Goal: Share content: Share content

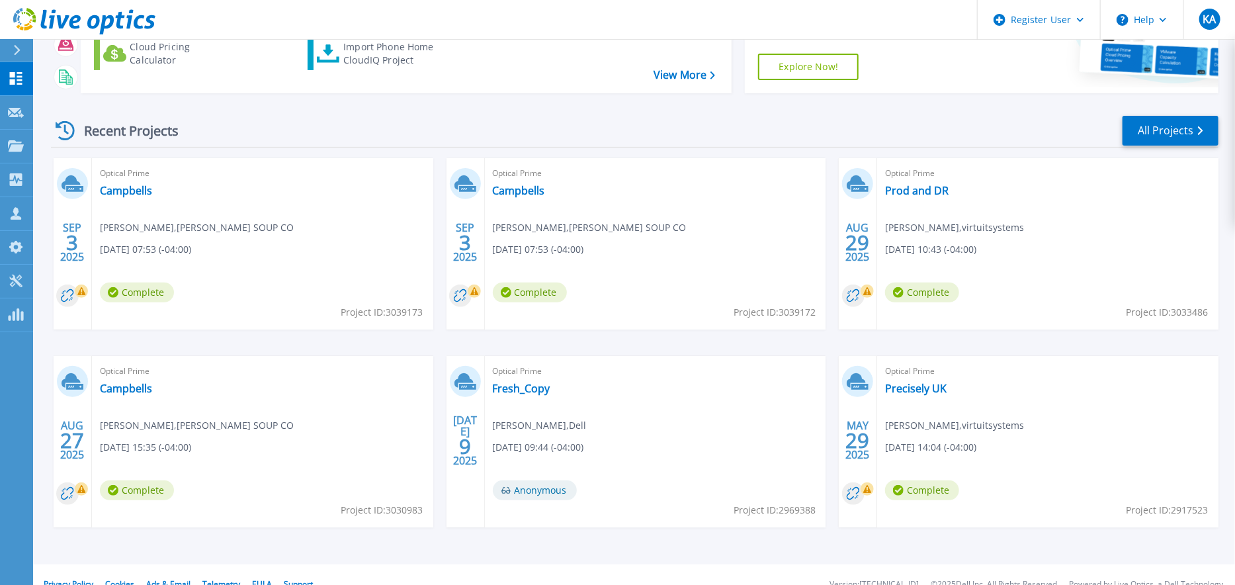
scroll to position [203, 0]
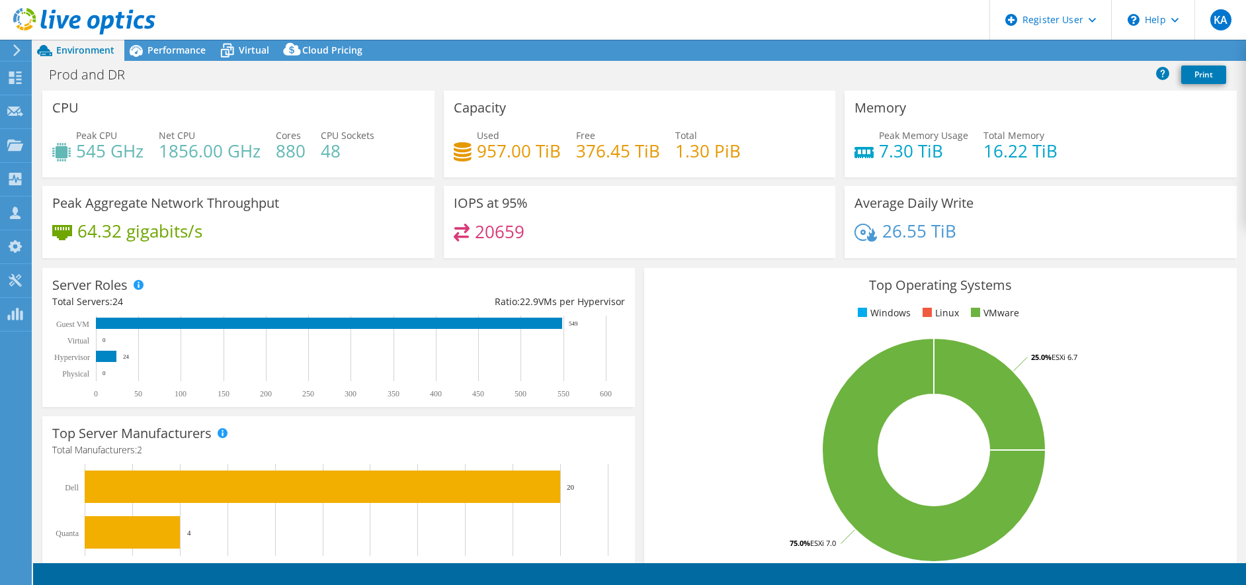
select select "USD"
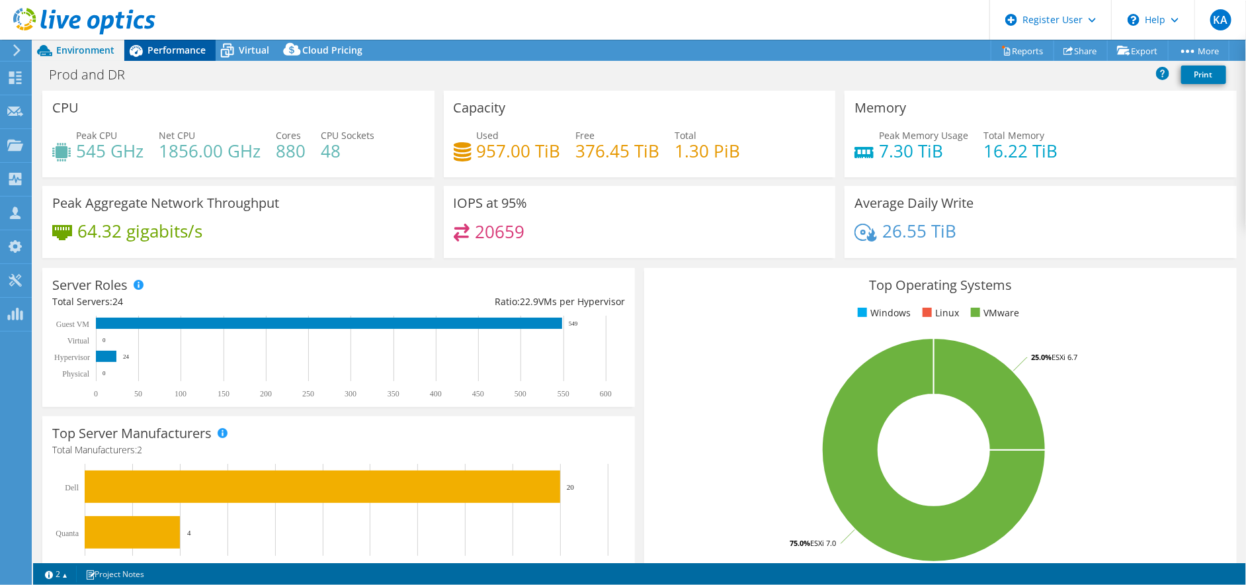
click at [178, 50] on span "Performance" at bounding box center [176, 50] width 58 height 13
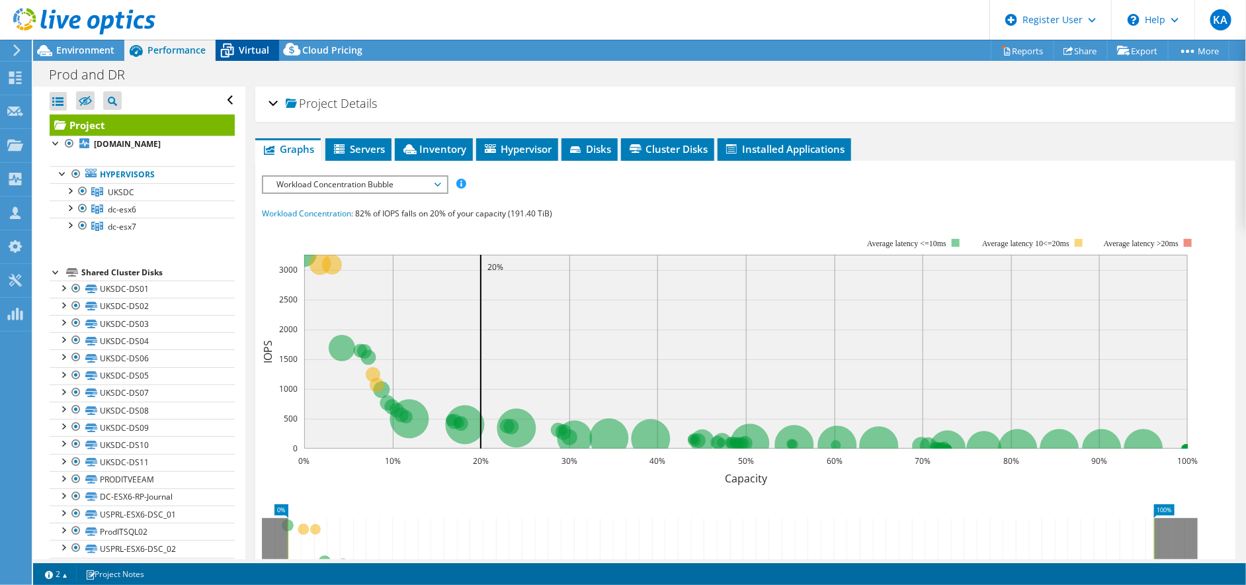
click at [248, 56] on div "Virtual" at bounding box center [247, 50] width 63 height 21
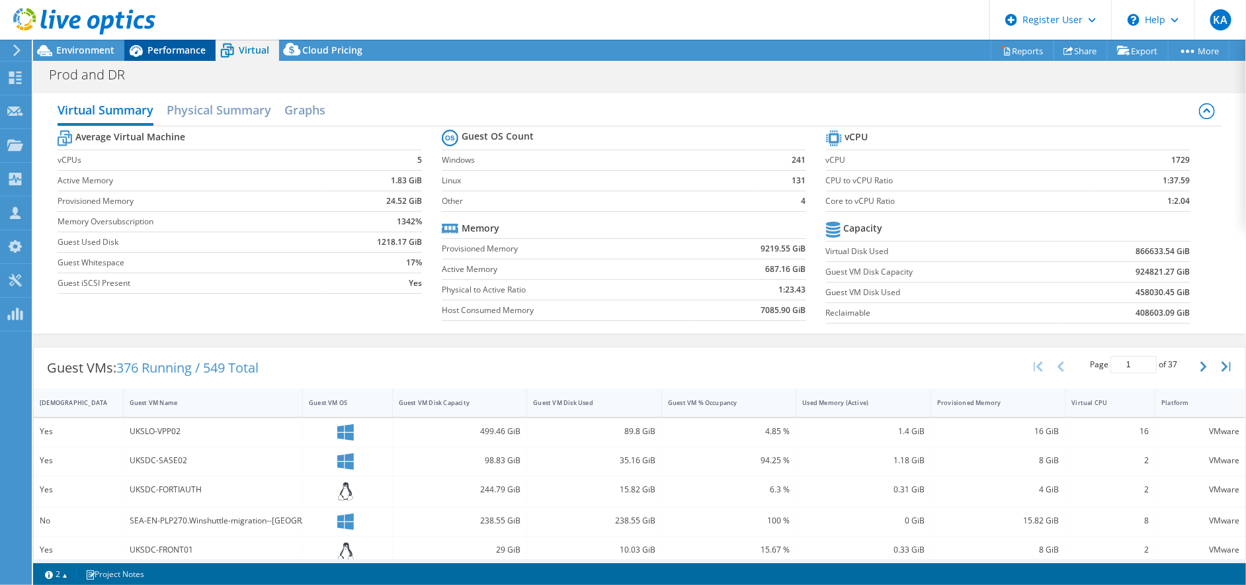
click at [153, 48] on span "Performance" at bounding box center [176, 50] width 58 height 13
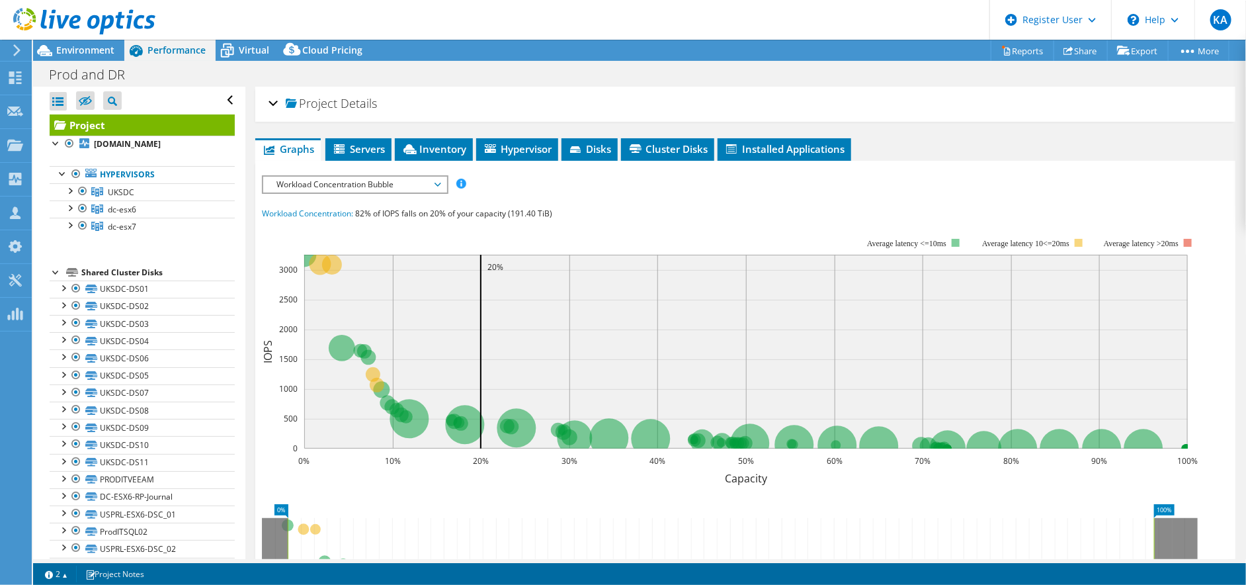
click at [117, 43] on div at bounding box center [77, 22] width 155 height 44
click at [110, 46] on span "Environment" at bounding box center [85, 50] width 58 height 13
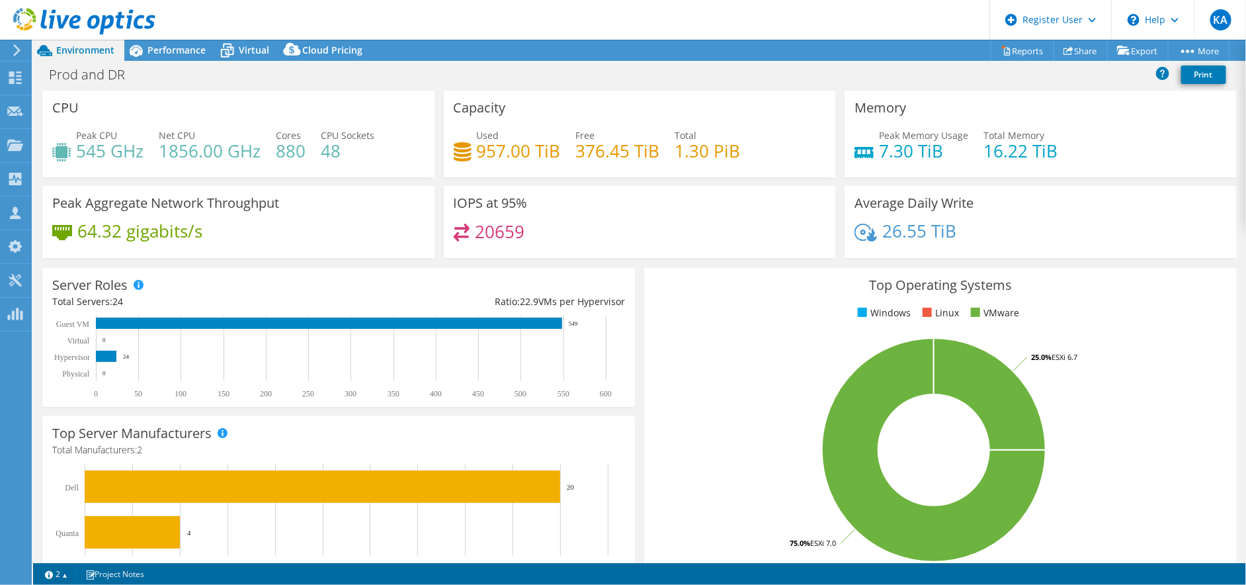
drag, startPoint x: 639, startPoint y: 284, endPoint x: 638, endPoint y: 161, distance: 123.0
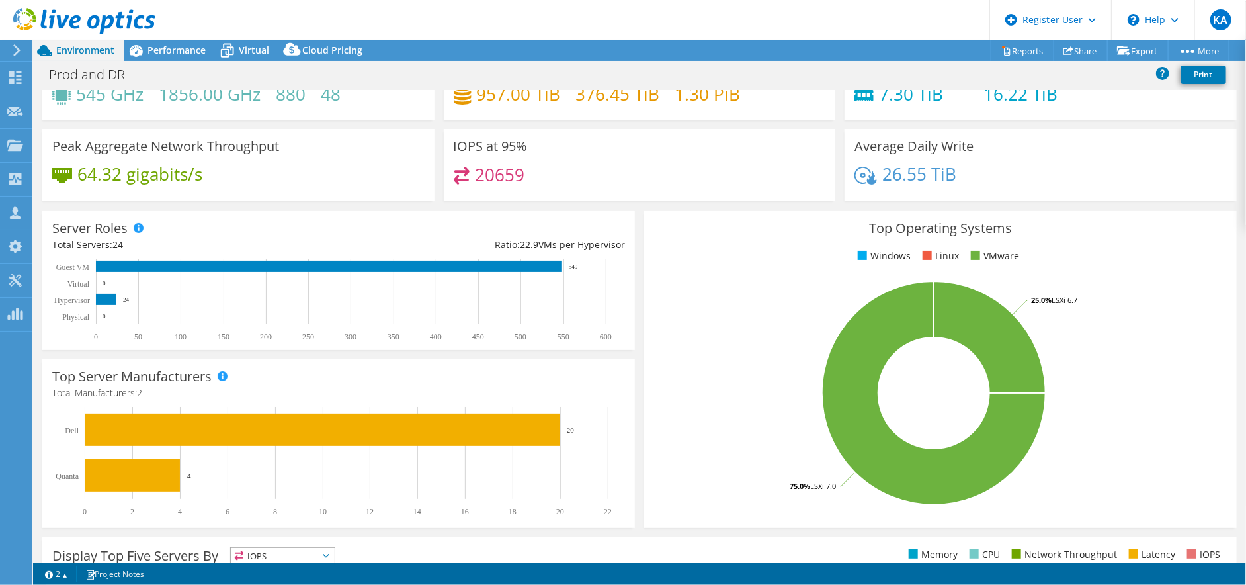
drag, startPoint x: 633, startPoint y: 263, endPoint x: 635, endPoint y: 303, distance: 40.4
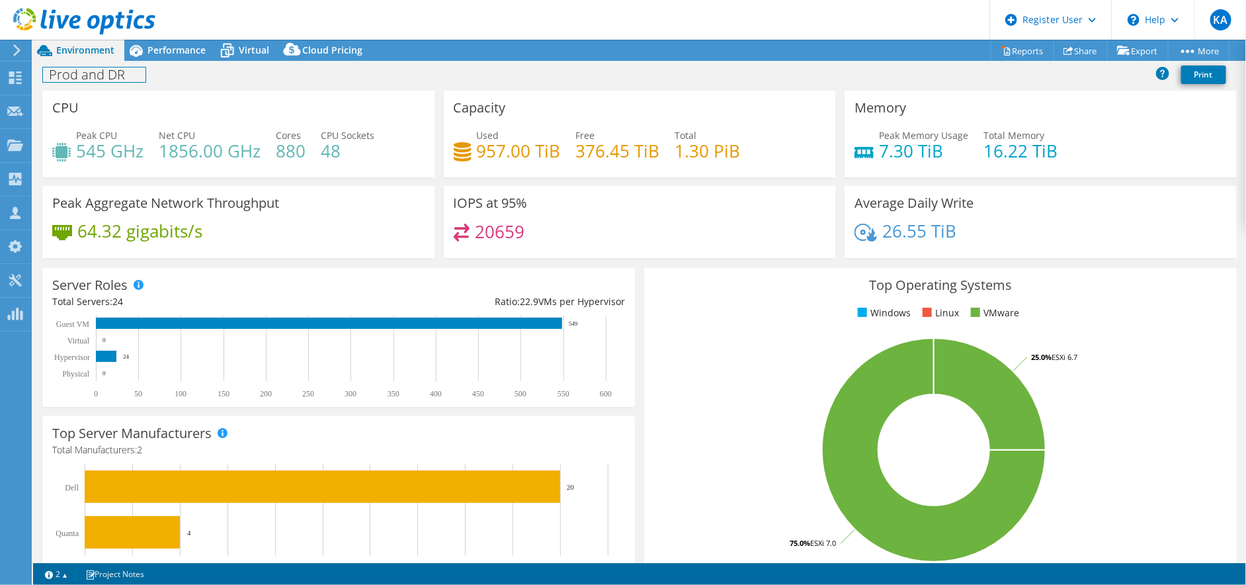
click at [95, 73] on h1 "Prod and DR" at bounding box center [94, 74] width 103 height 15
click at [264, 71] on div "Prod and DR Print" at bounding box center [639, 74] width 1213 height 24
click at [219, 66] on div "Prod and DR Print" at bounding box center [639, 74] width 1213 height 24
click at [185, 74] on link at bounding box center [184, 73] width 19 height 17
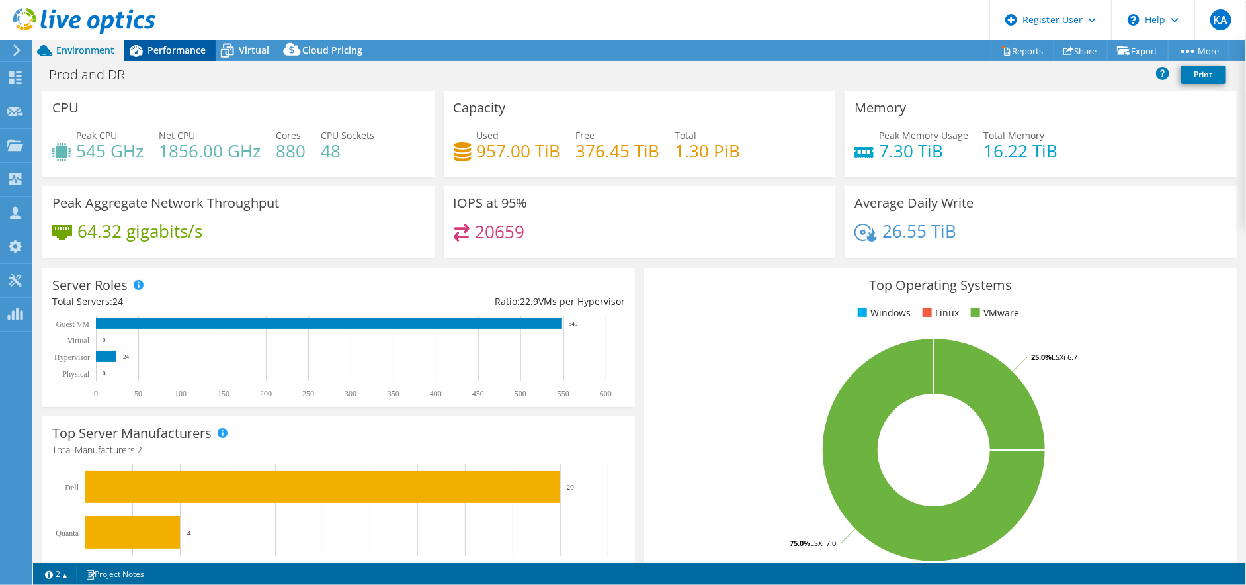
click at [190, 52] on span "Performance" at bounding box center [176, 50] width 58 height 13
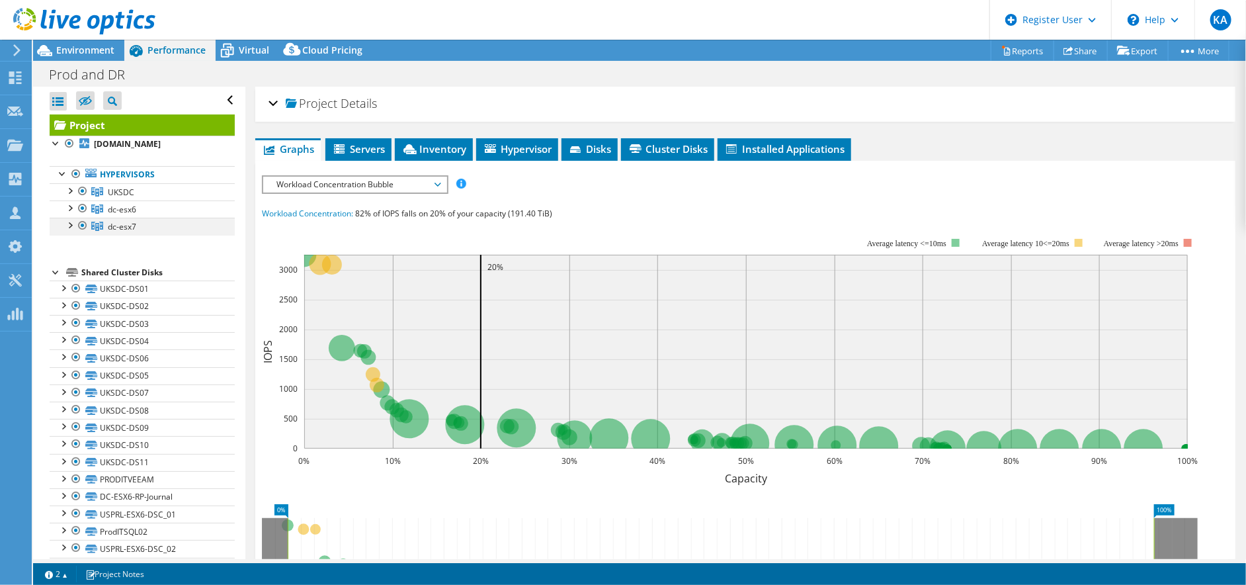
click at [71, 227] on div at bounding box center [69, 224] width 13 height 13
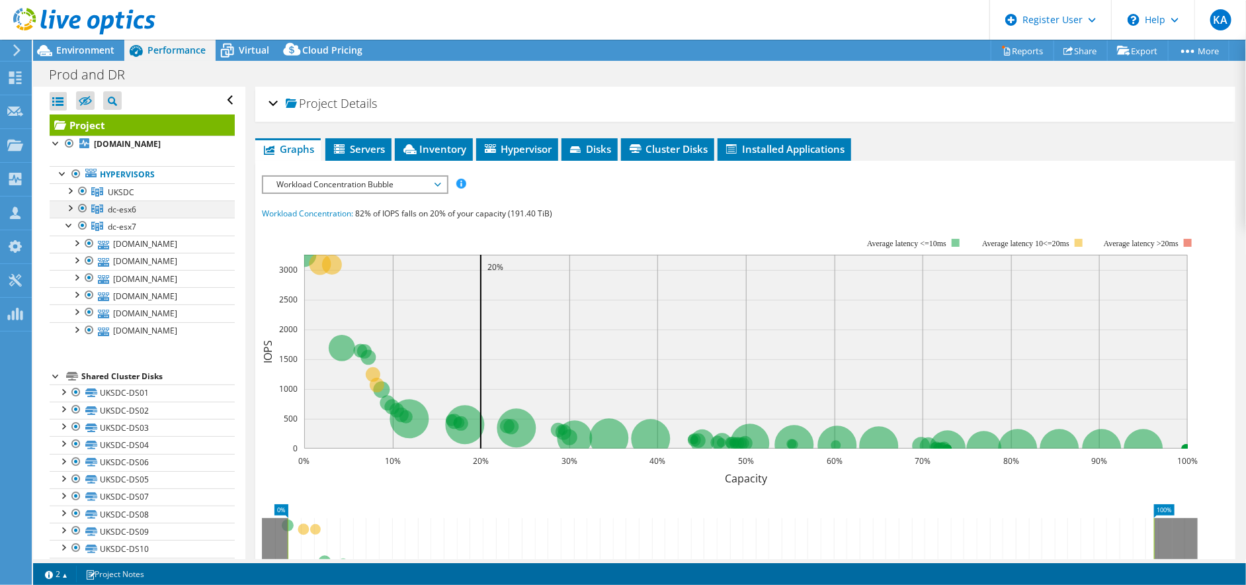
click at [67, 207] on div at bounding box center [69, 206] width 13 height 13
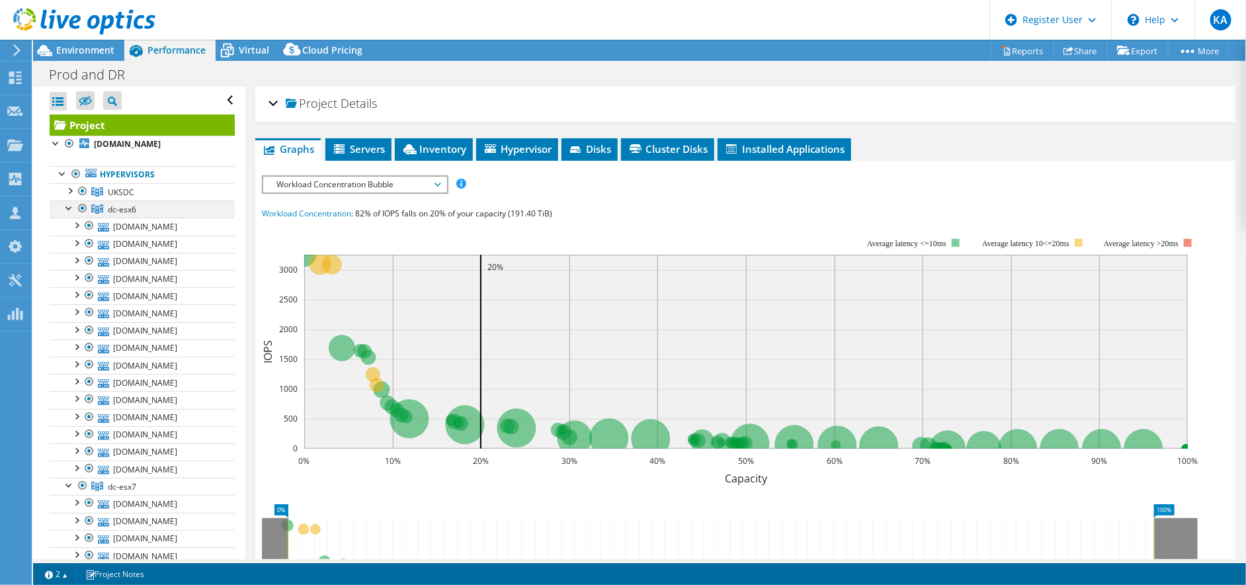
click at [66, 208] on div at bounding box center [69, 206] width 13 height 13
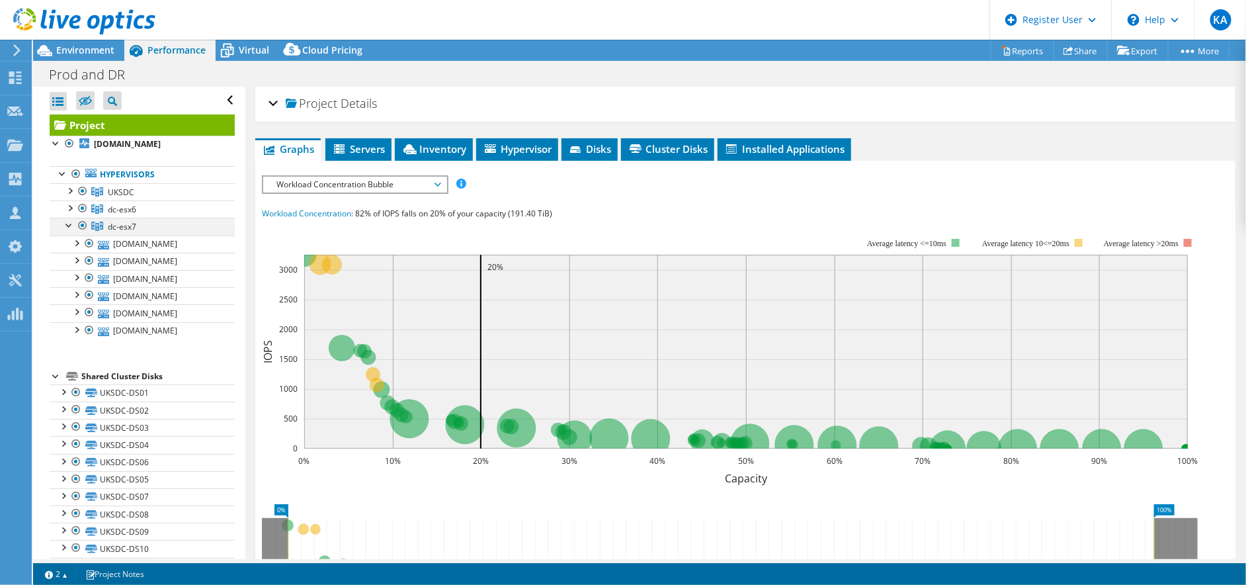
click at [71, 220] on div at bounding box center [69, 224] width 13 height 13
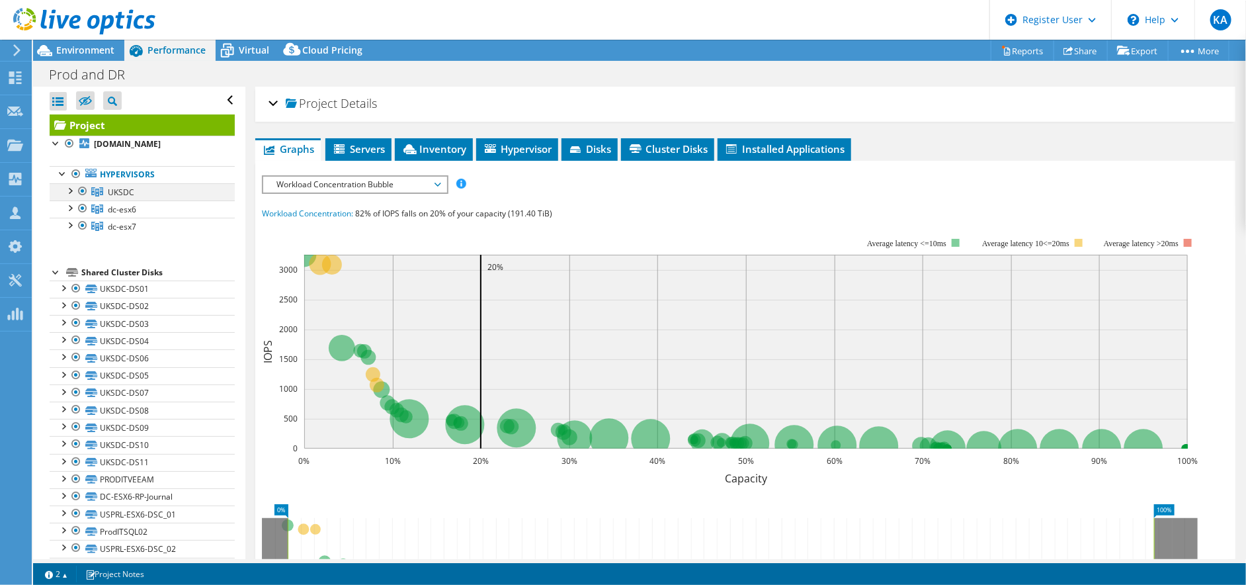
click at [81, 190] on div at bounding box center [82, 191] width 13 height 16
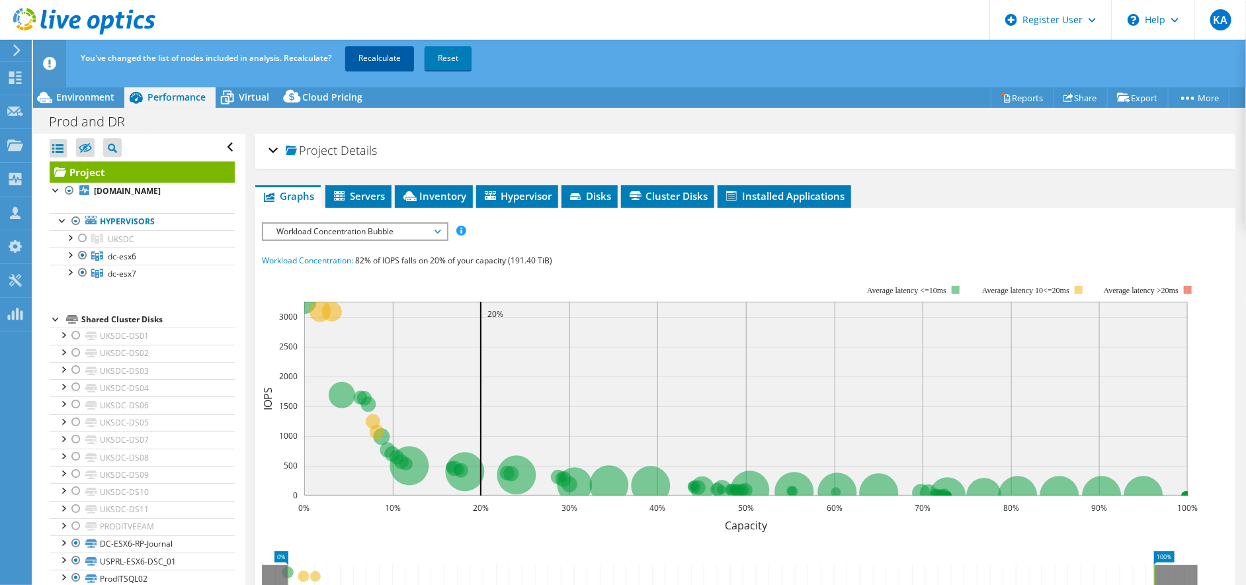
click at [389, 61] on link "Recalculate" at bounding box center [379, 58] width 69 height 24
click at [269, 146] on div "Project Details" at bounding box center [746, 151] width 954 height 28
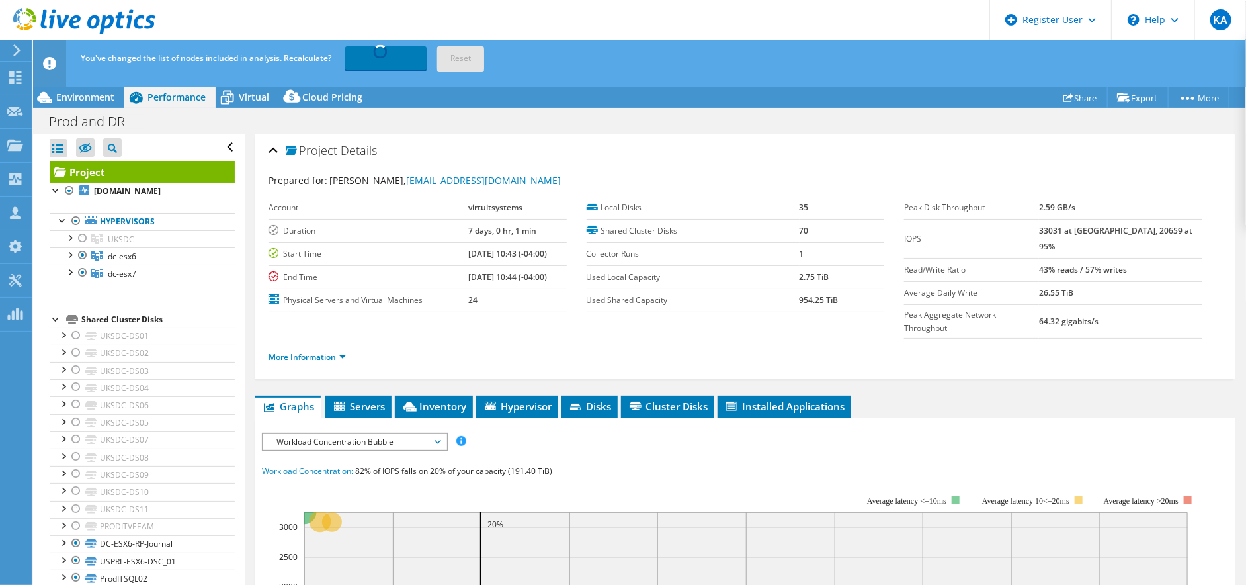
click at [272, 149] on div "Project Details" at bounding box center [746, 151] width 954 height 28
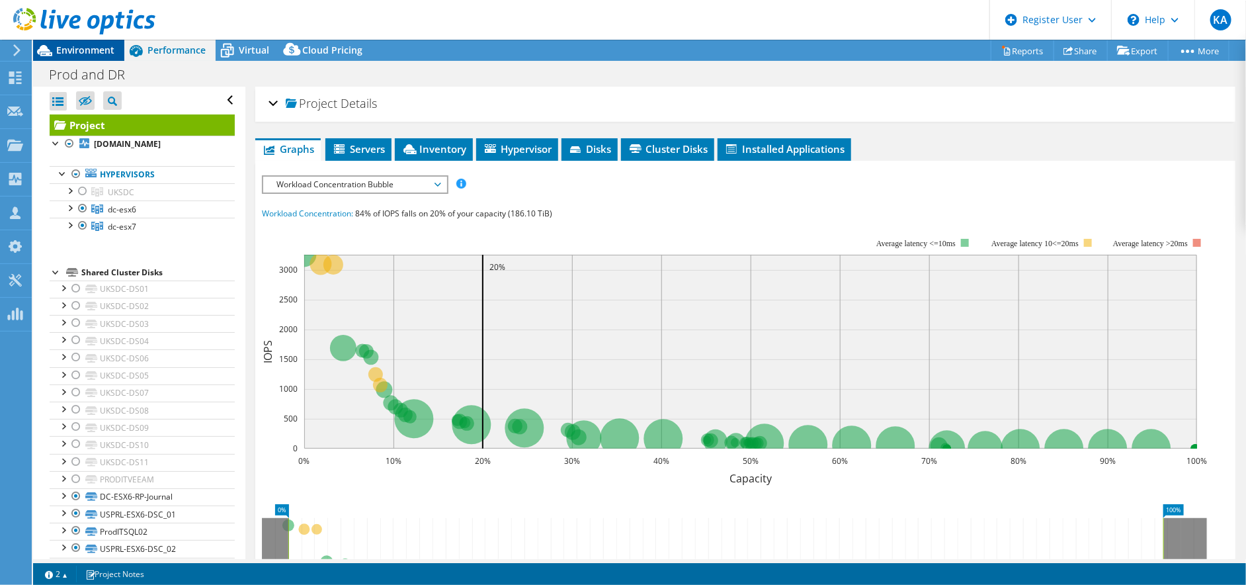
click at [85, 50] on span "Environment" at bounding box center [85, 50] width 58 height 13
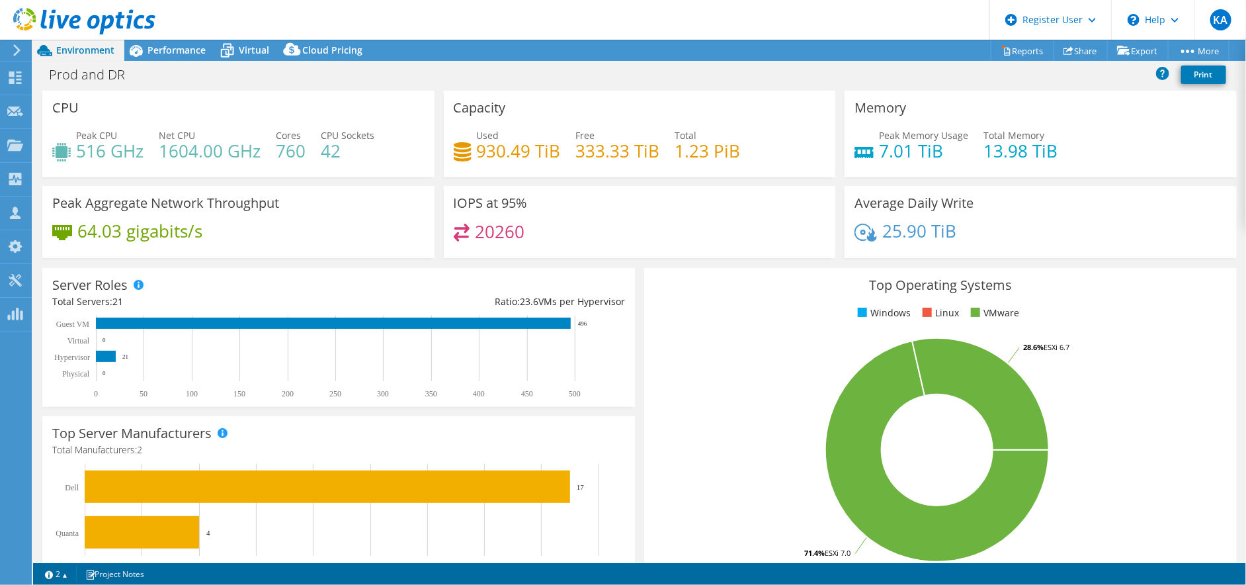
click at [778, 93] on div "Capacity Used 930.49 TiB Free 333.33 TiB Total 1.23 PiB" at bounding box center [640, 134] width 392 height 87
click at [163, 51] on span "Performance" at bounding box center [176, 50] width 58 height 13
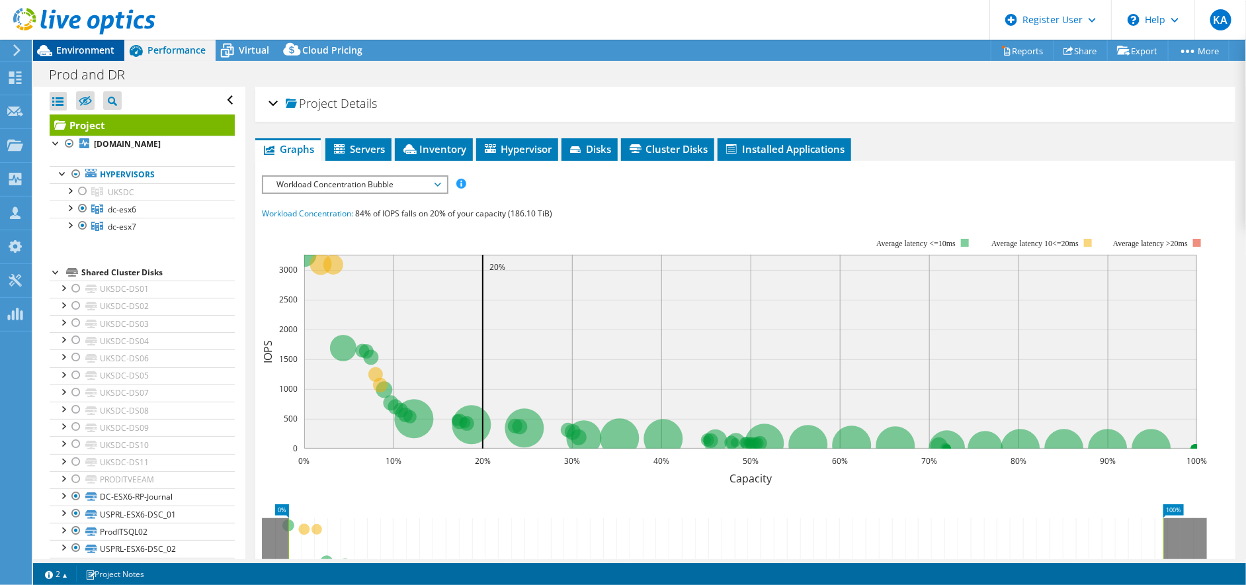
click at [93, 48] on span "Environment" at bounding box center [85, 50] width 58 height 13
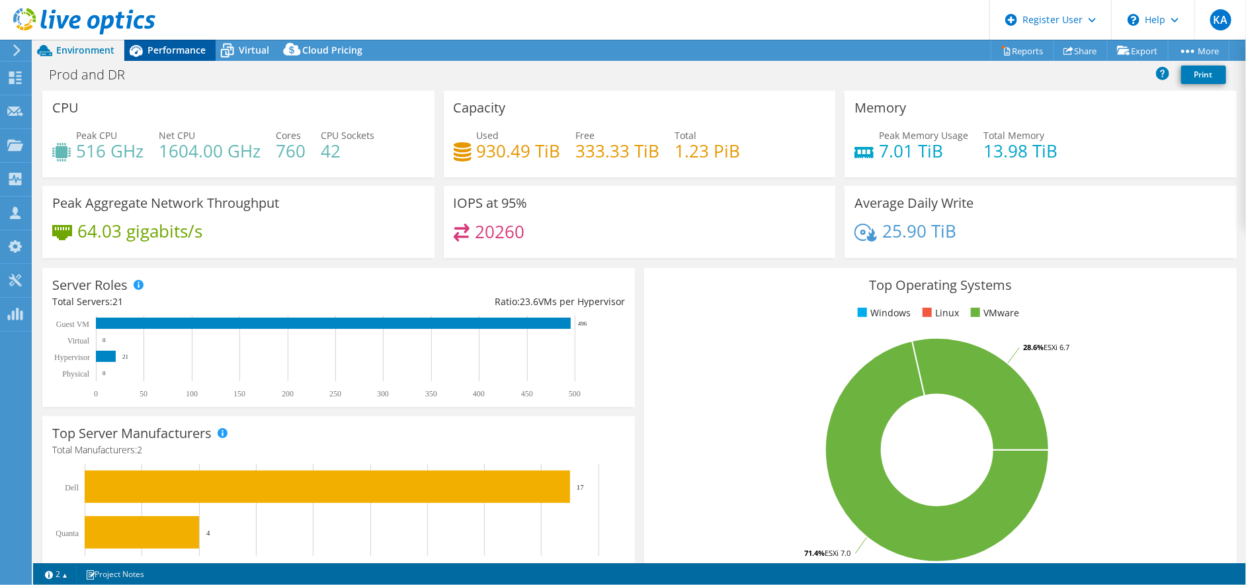
click at [196, 54] on span "Performance" at bounding box center [176, 50] width 58 height 13
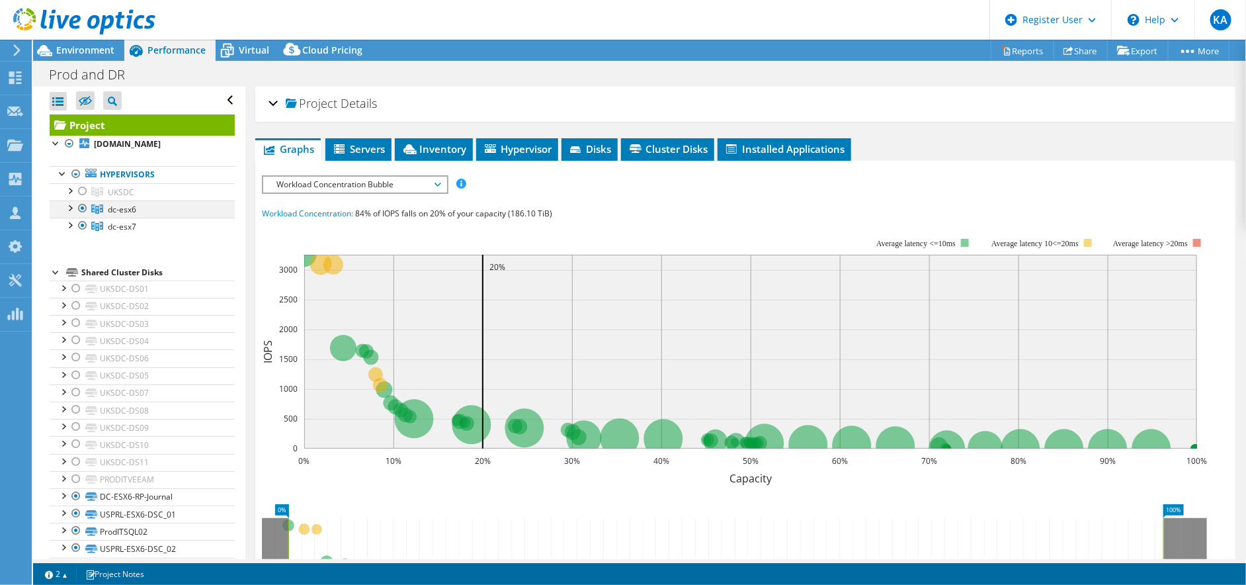
click at [67, 205] on div at bounding box center [69, 206] width 13 height 13
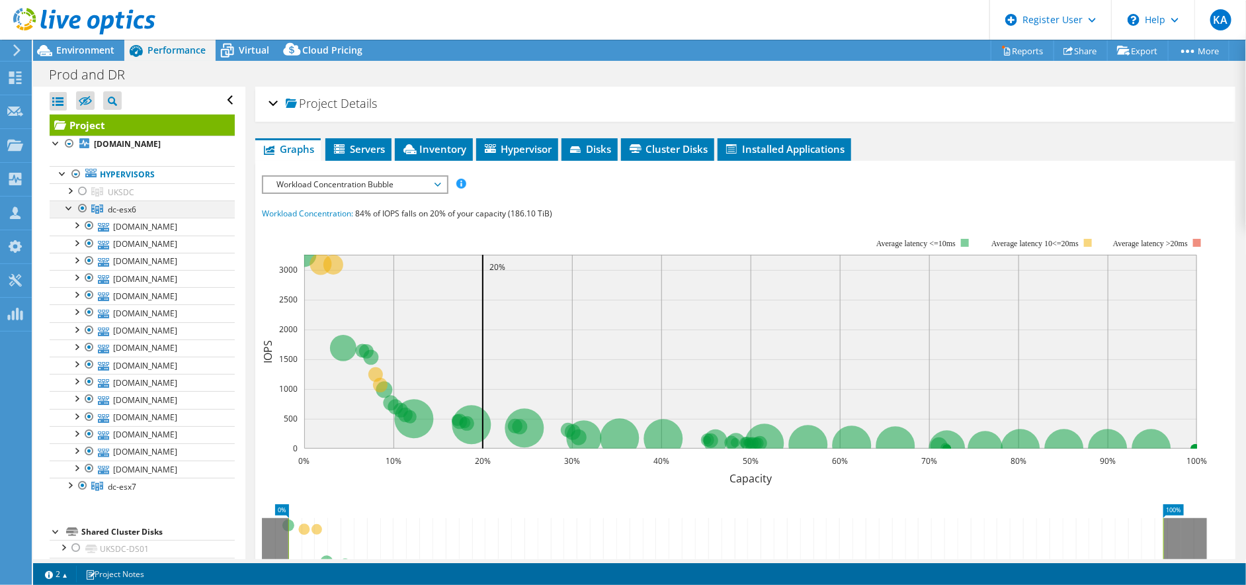
click at [68, 206] on div at bounding box center [69, 206] width 13 height 13
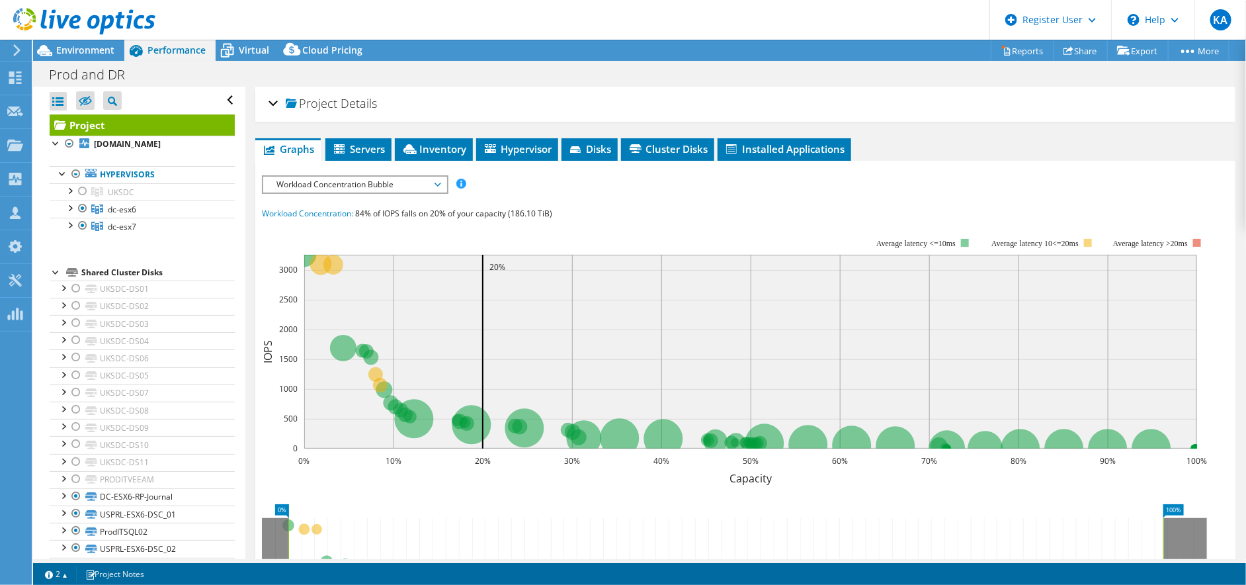
click at [98, 44] on div at bounding box center [77, 22] width 155 height 44
click at [98, 48] on span "Environment" at bounding box center [85, 50] width 58 height 13
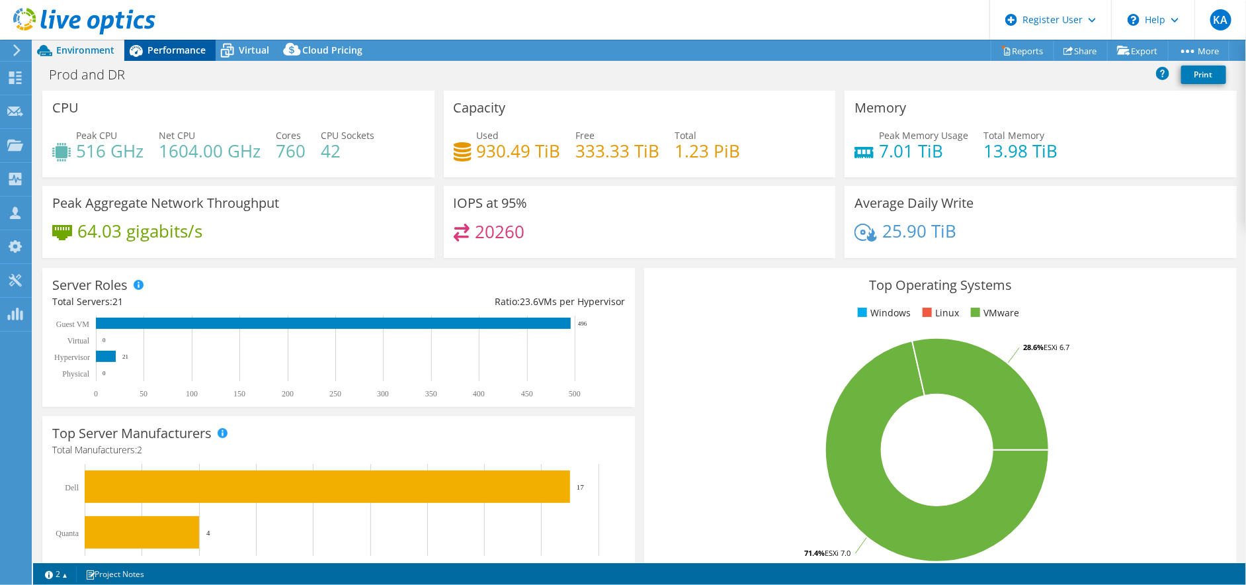
click at [161, 54] on span "Performance" at bounding box center [176, 50] width 58 height 13
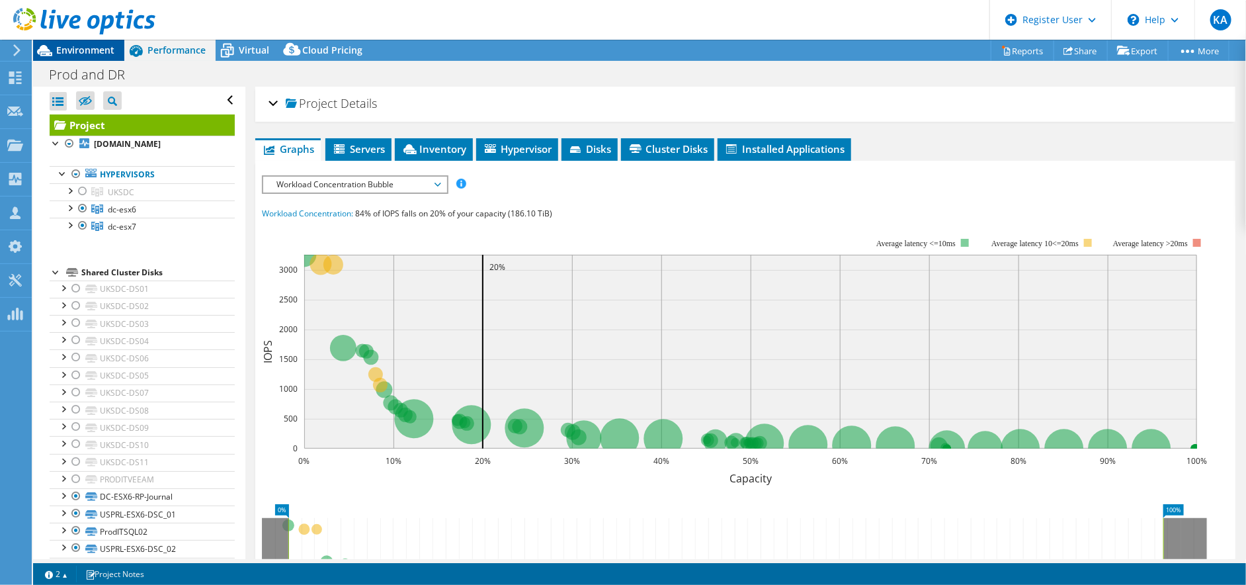
click at [84, 49] on span "Environment" at bounding box center [85, 50] width 58 height 13
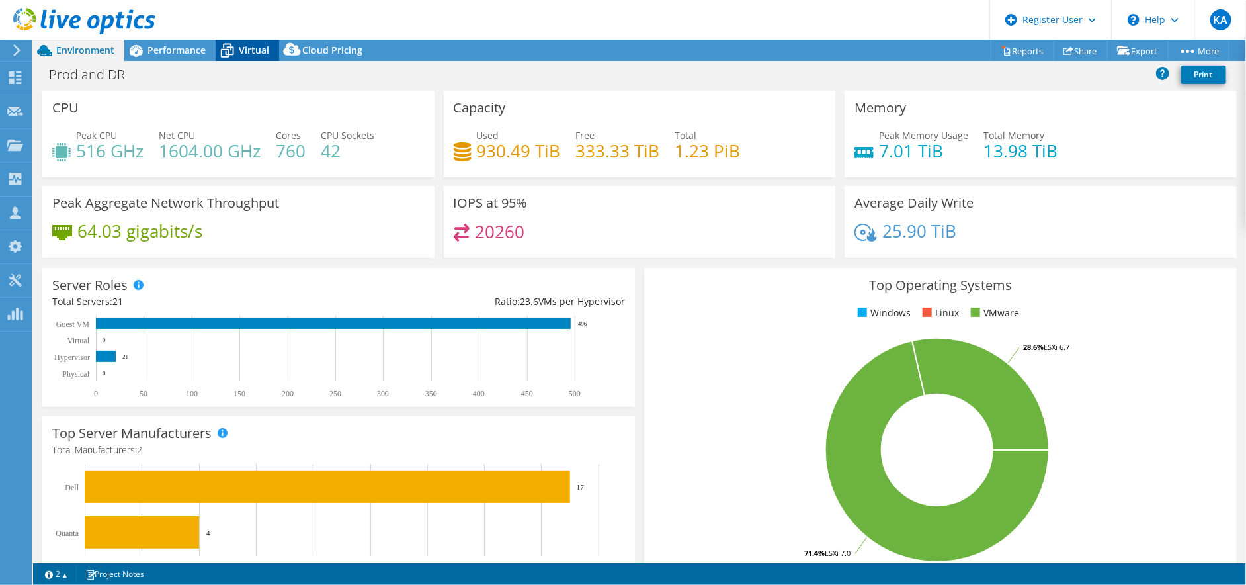
click at [247, 56] on div "Virtual" at bounding box center [247, 50] width 63 height 21
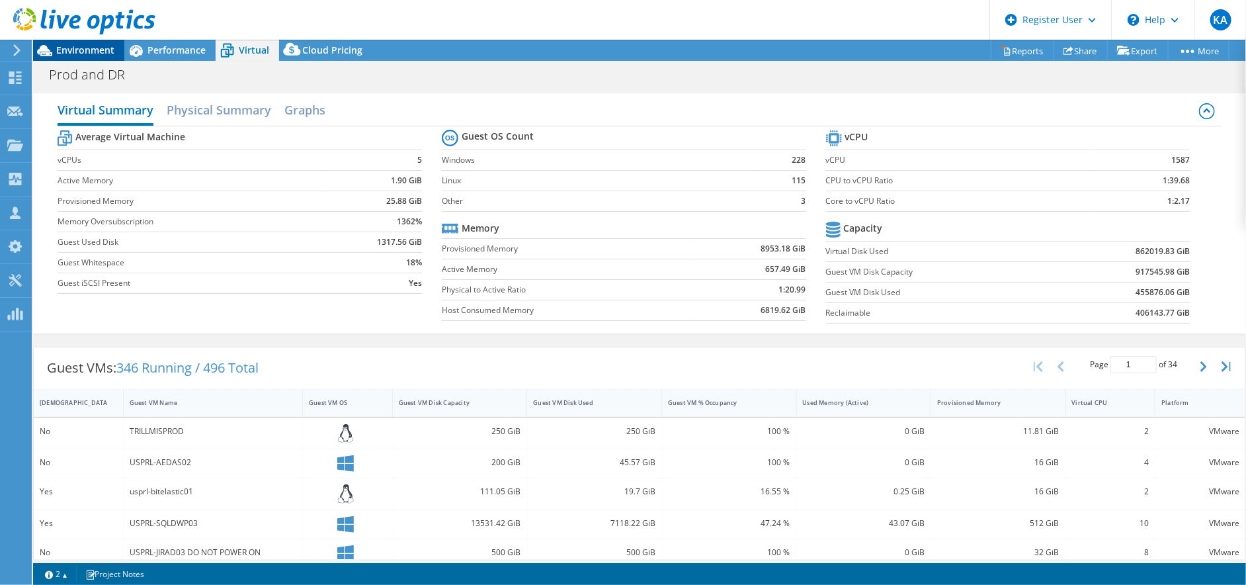
click at [87, 45] on span "Environment" at bounding box center [85, 50] width 58 height 13
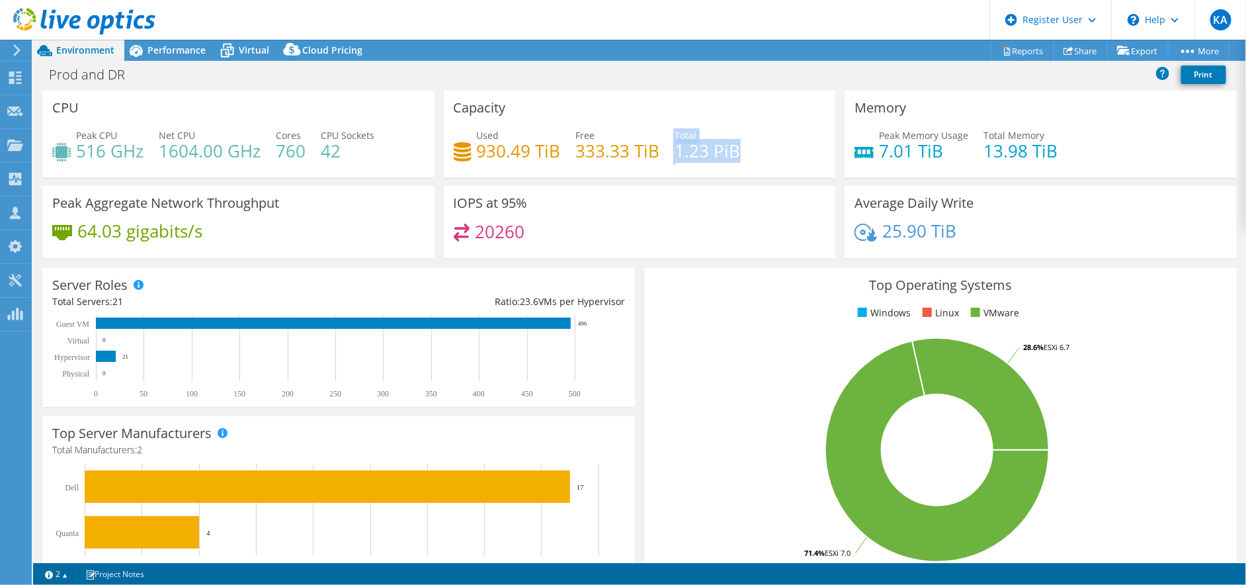
drag, startPoint x: 669, startPoint y: 152, endPoint x: 730, endPoint y: 153, distance: 60.9
click at [730, 153] on div "Used 930.49 TiB Free 333.33 TiB Total 1.23 PiB" at bounding box center [640, 149] width 372 height 43
drag, startPoint x: 730, startPoint y: 153, endPoint x: 744, endPoint y: 165, distance: 18.3
click at [744, 165] on div "Used 930.49 TiB Free 333.33 TiB Total 1.23 PiB" at bounding box center [640, 149] width 372 height 43
click at [186, 51] on span "Performance" at bounding box center [176, 50] width 58 height 13
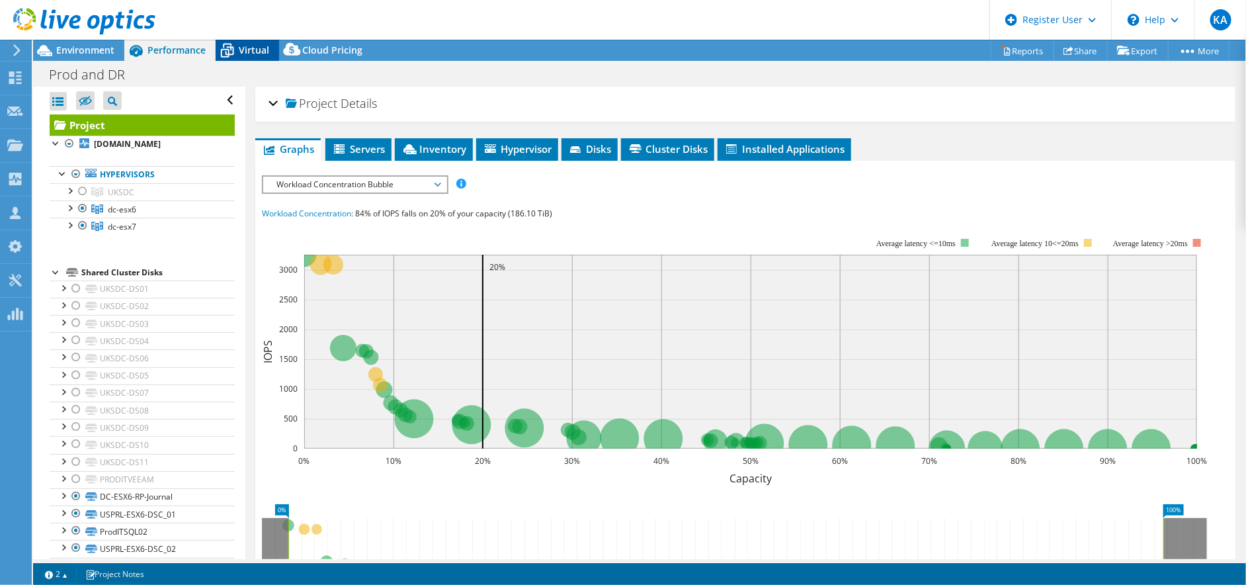
click at [241, 56] on div "Virtual" at bounding box center [247, 50] width 63 height 21
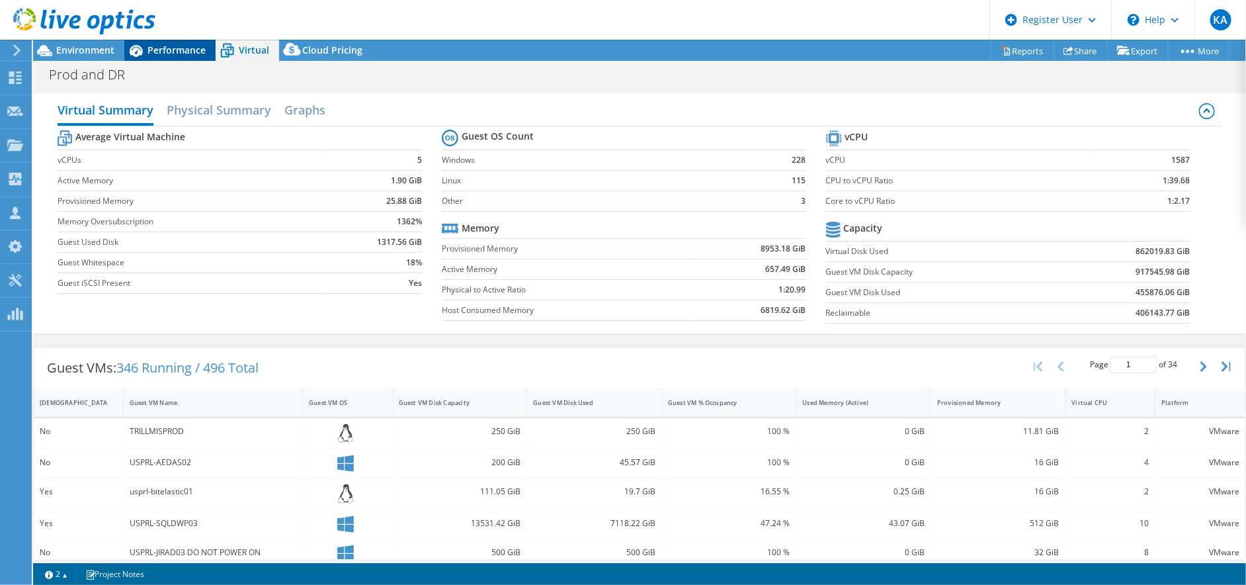
click at [168, 54] on span "Performance" at bounding box center [176, 50] width 58 height 13
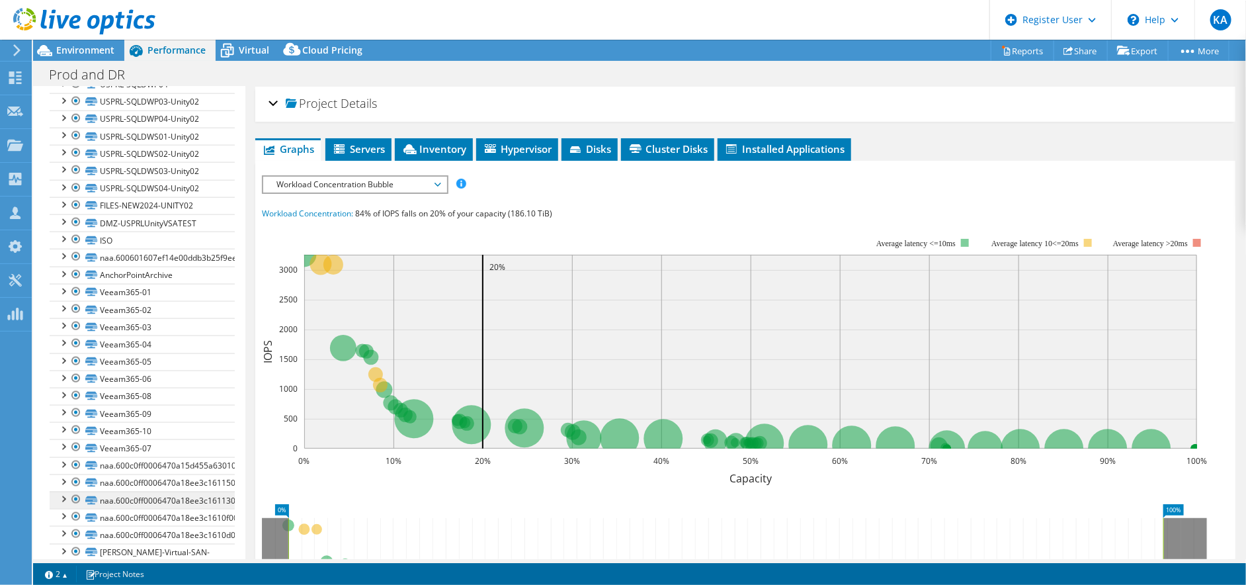
scroll to position [948, 0]
click at [71, 267] on div at bounding box center [75, 275] width 13 height 16
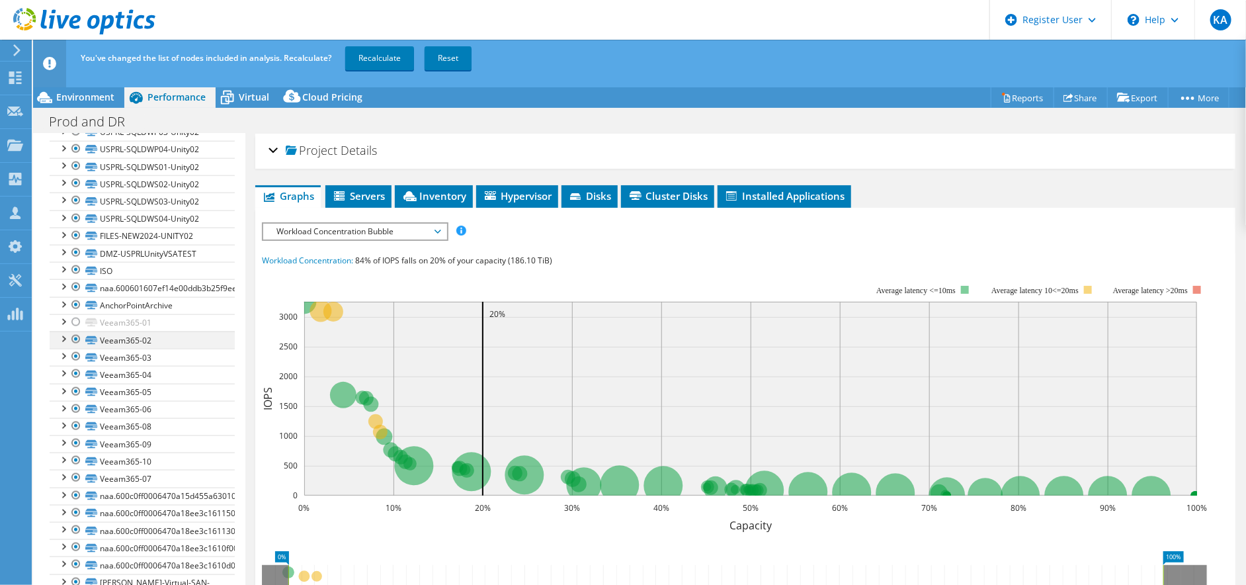
click at [77, 331] on div at bounding box center [75, 339] width 13 height 16
click at [75, 351] on div at bounding box center [75, 357] width 13 height 16
click at [73, 366] on div at bounding box center [75, 374] width 13 height 16
click at [78, 384] on div at bounding box center [75, 392] width 13 height 16
click at [75, 401] on div at bounding box center [75, 409] width 13 height 16
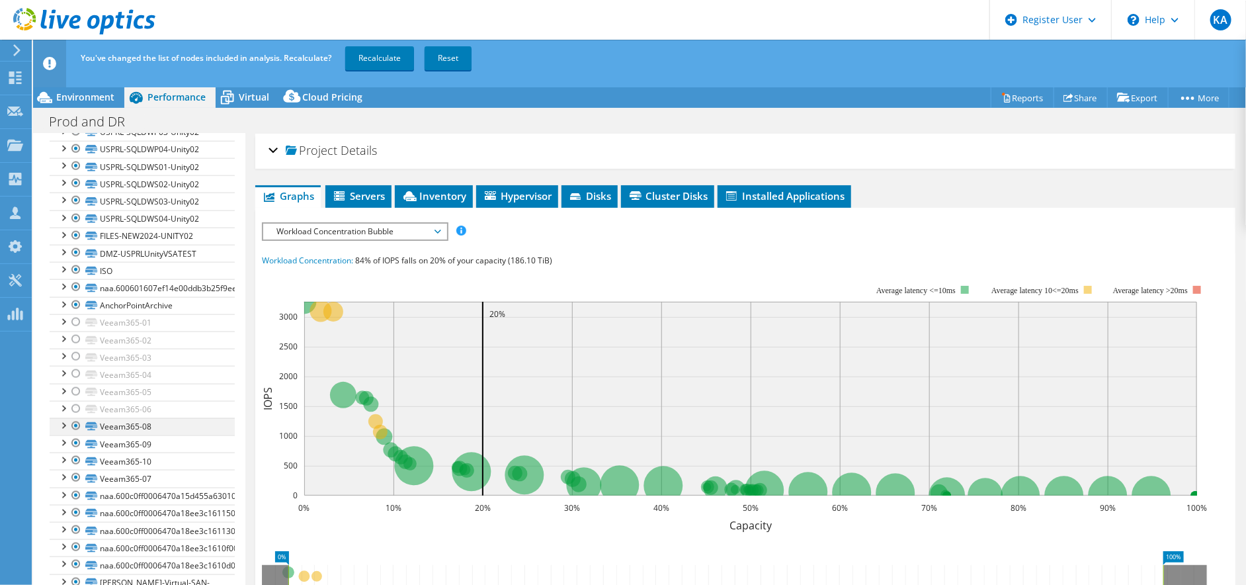
click at [72, 418] on div at bounding box center [75, 426] width 13 height 16
click at [73, 435] on div at bounding box center [75, 443] width 13 height 16
click at [71, 452] on div at bounding box center [75, 460] width 13 height 16
click at [69, 470] on div at bounding box center [75, 478] width 13 height 16
click at [378, 65] on link "Recalculate" at bounding box center [379, 58] width 69 height 24
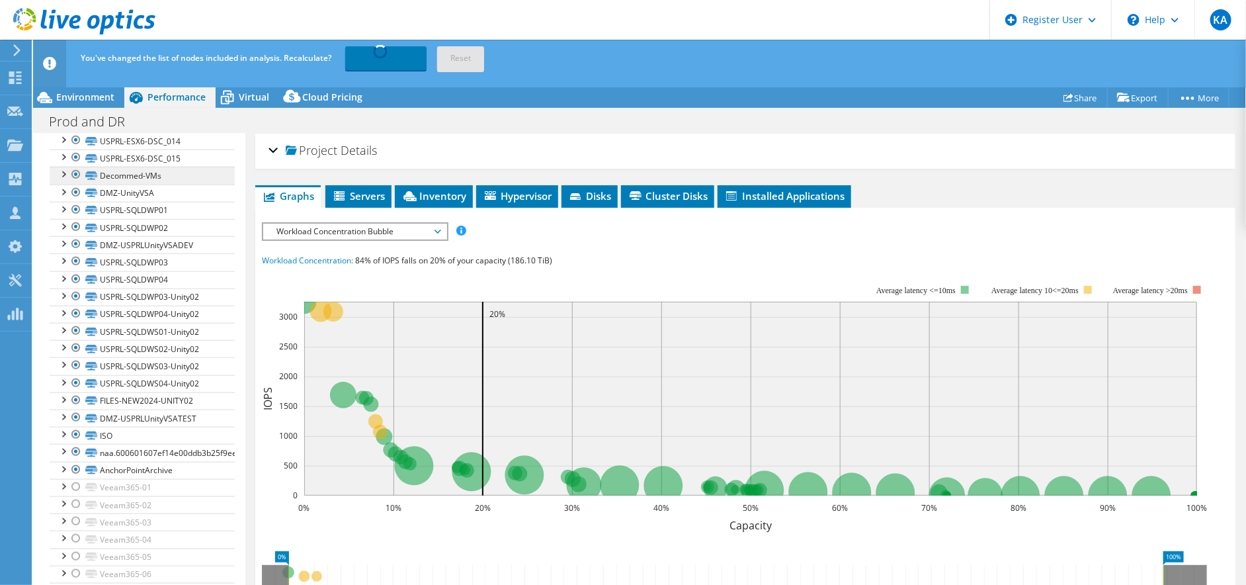
scroll to position [802, 0]
click at [77, 444] on div at bounding box center [75, 452] width 13 height 16
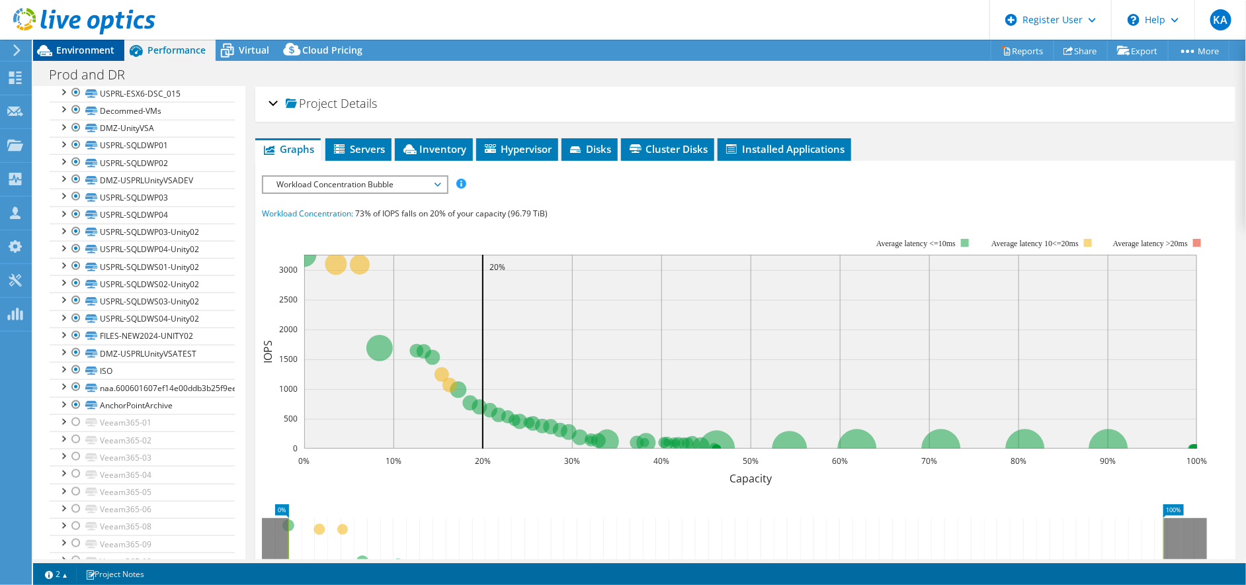
click at [78, 47] on span "Environment" at bounding box center [85, 50] width 58 height 13
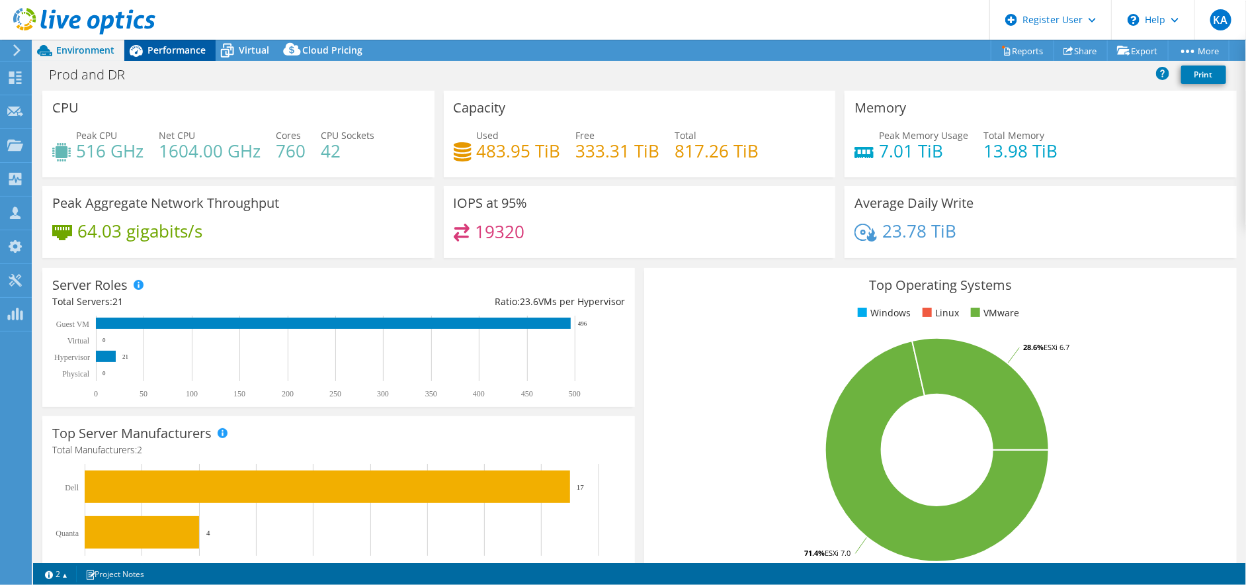
click at [189, 54] on span "Performance" at bounding box center [176, 50] width 58 height 13
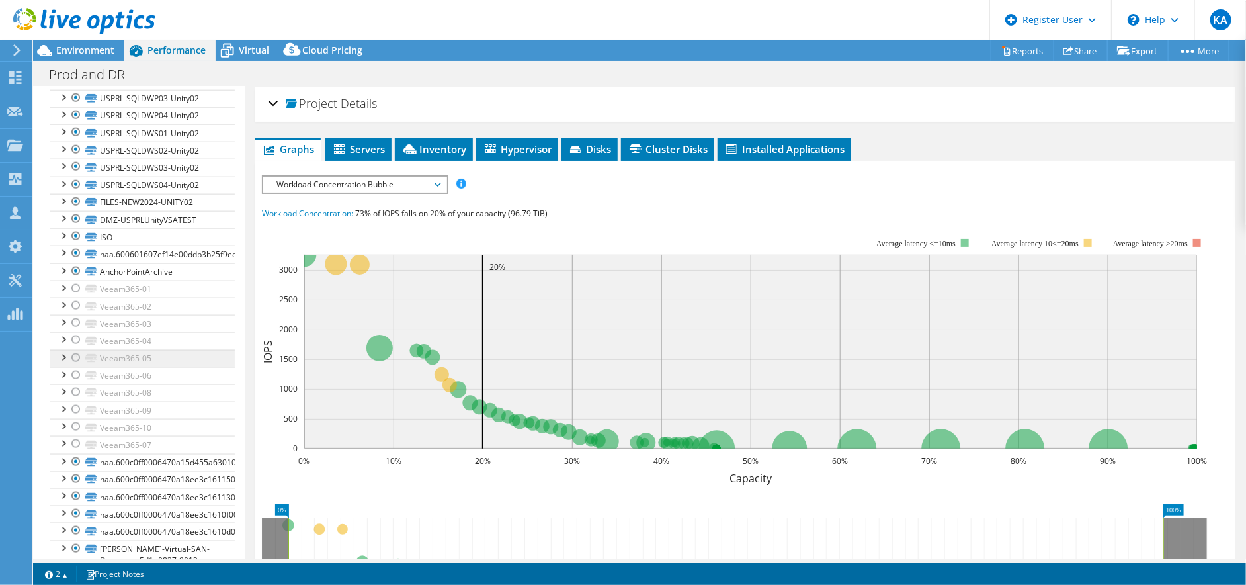
scroll to position [948, 0]
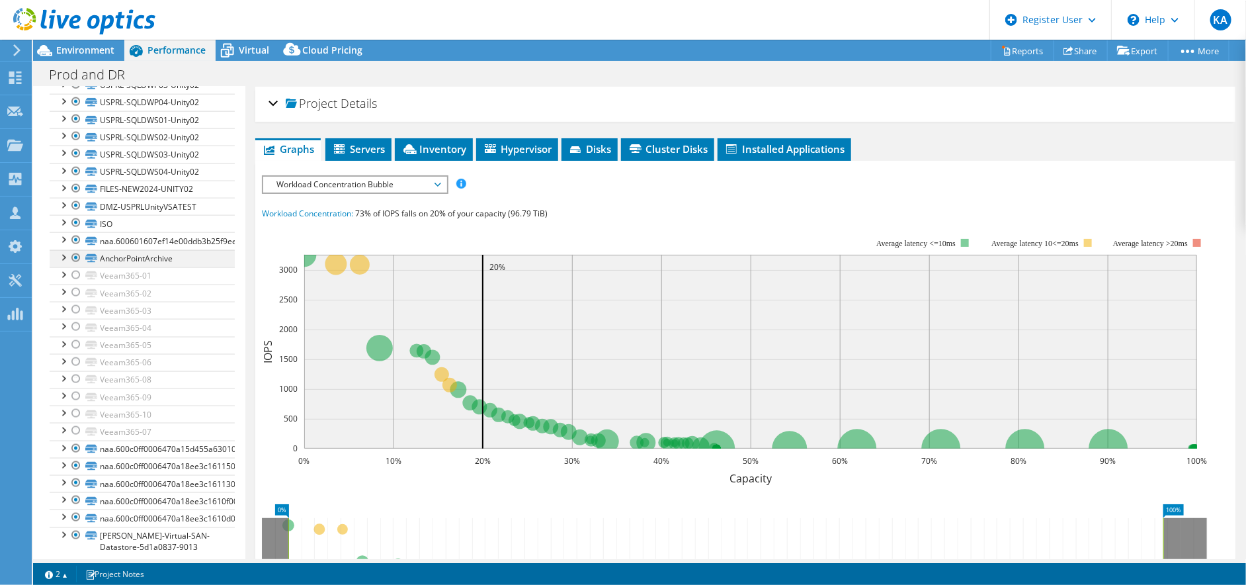
click at [75, 250] on div at bounding box center [75, 258] width 13 height 16
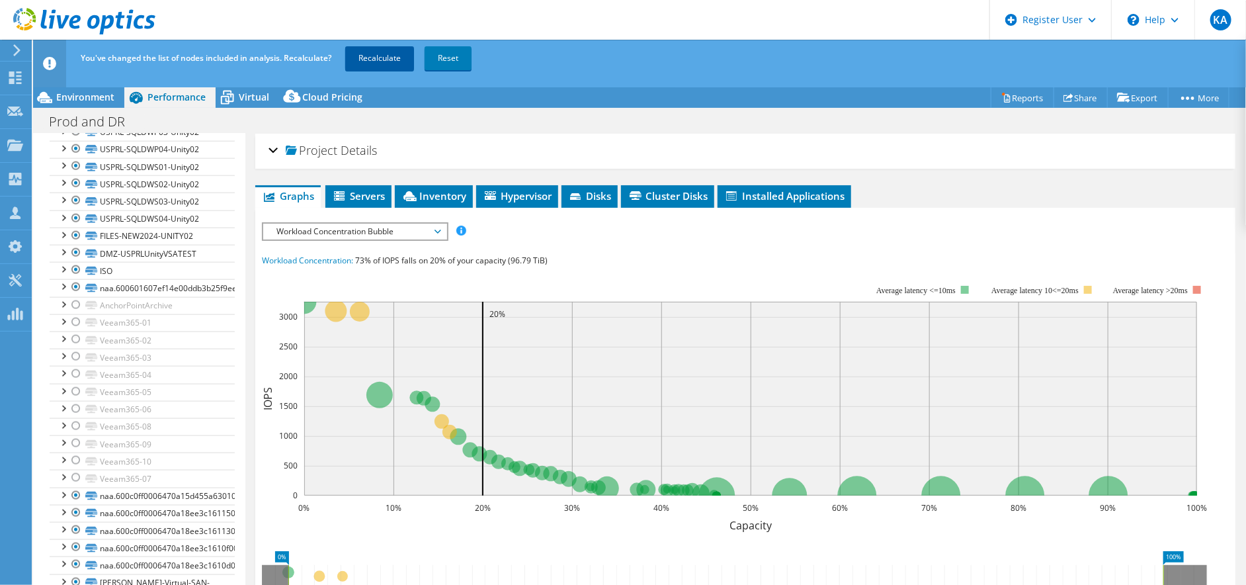
click at [368, 60] on link "Recalculate" at bounding box center [379, 58] width 69 height 24
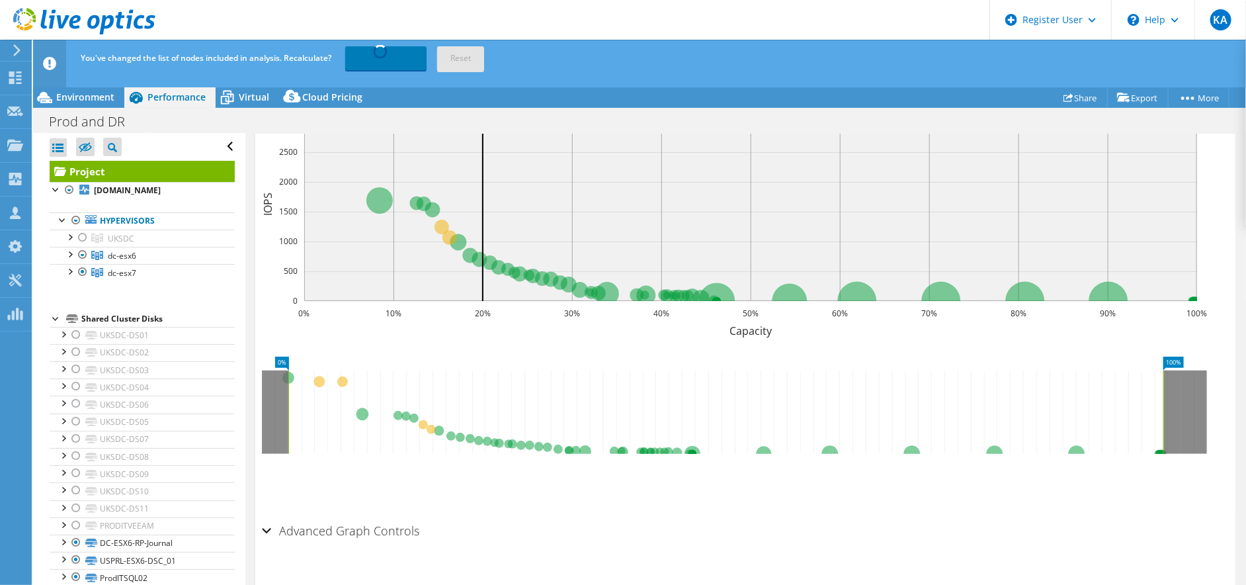
scroll to position [0, 0]
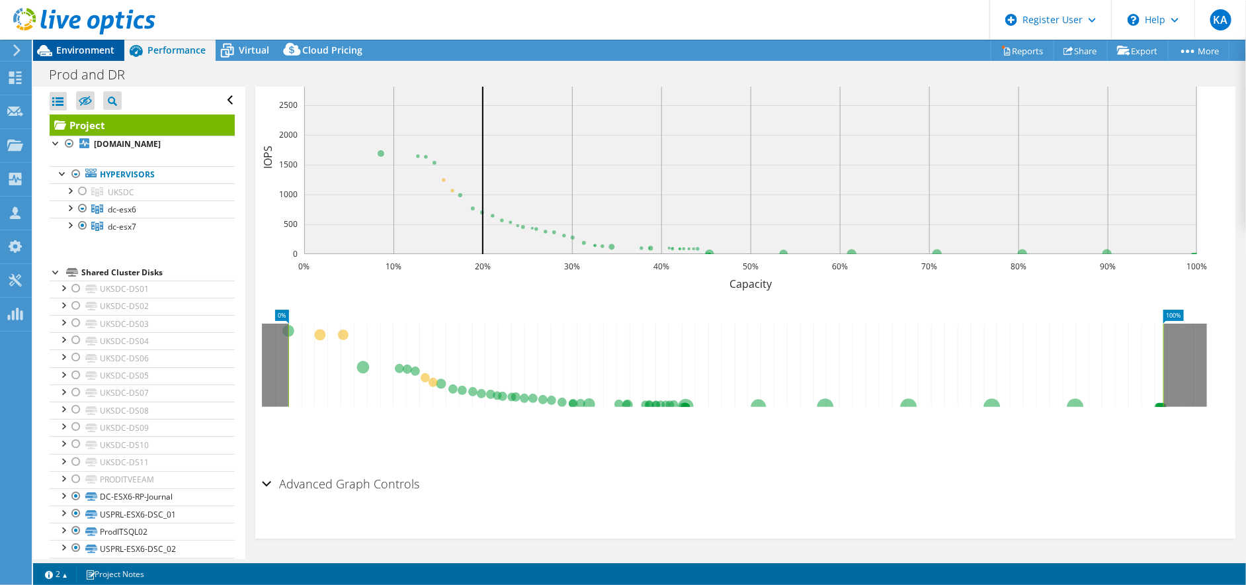
click at [98, 56] on div "Environment" at bounding box center [78, 50] width 91 height 21
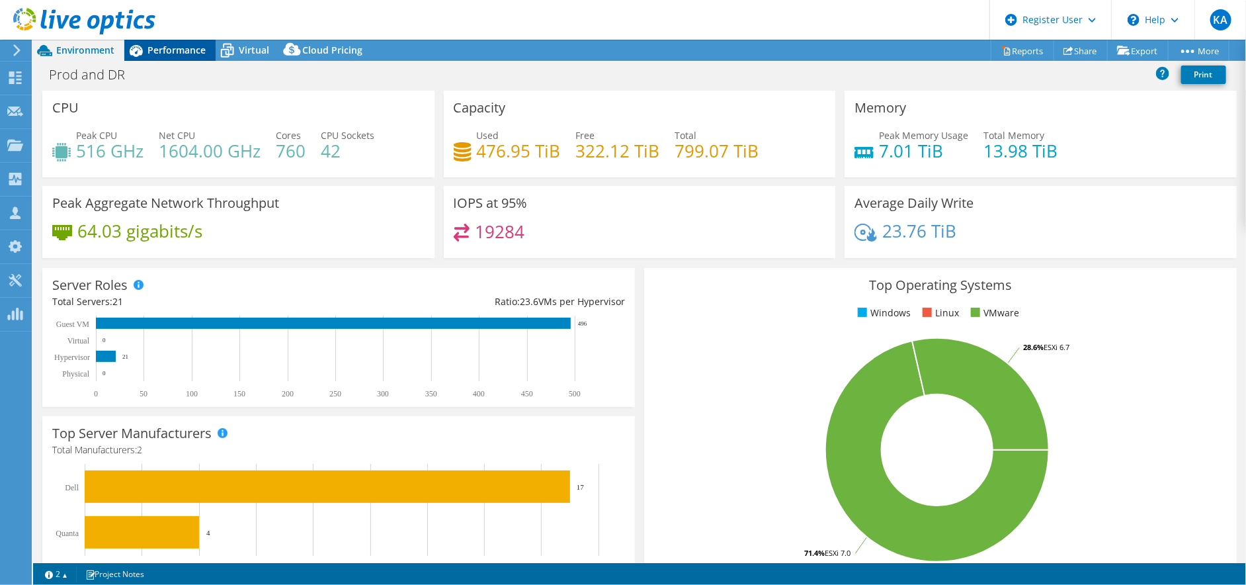
click at [201, 49] on span "Performance" at bounding box center [176, 50] width 58 height 13
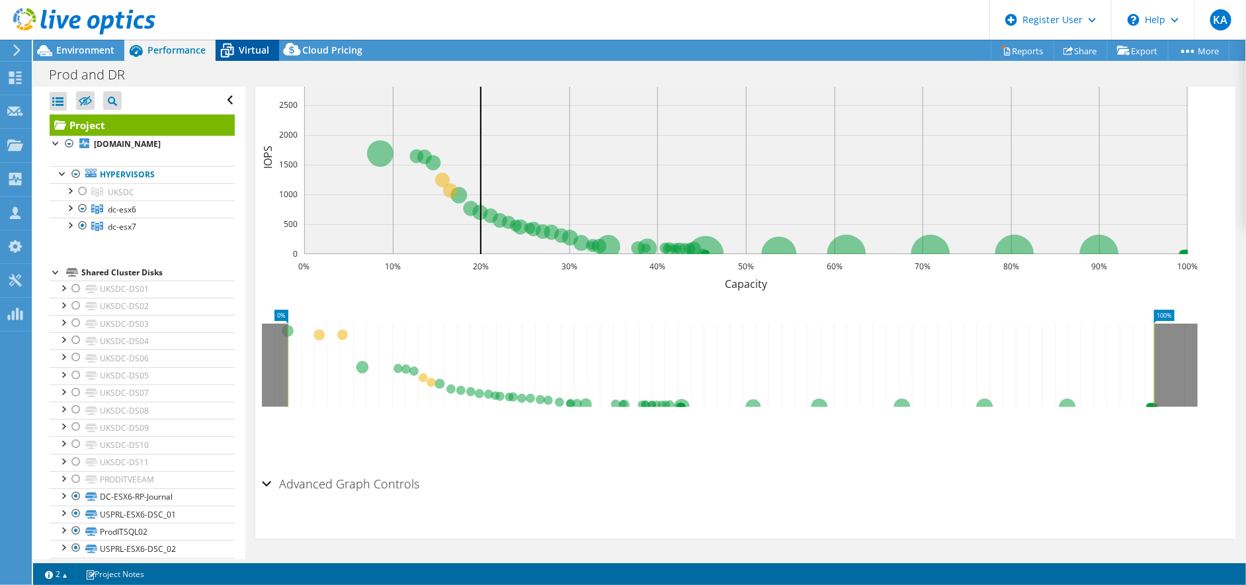
click at [249, 48] on span "Virtual" at bounding box center [254, 50] width 30 height 13
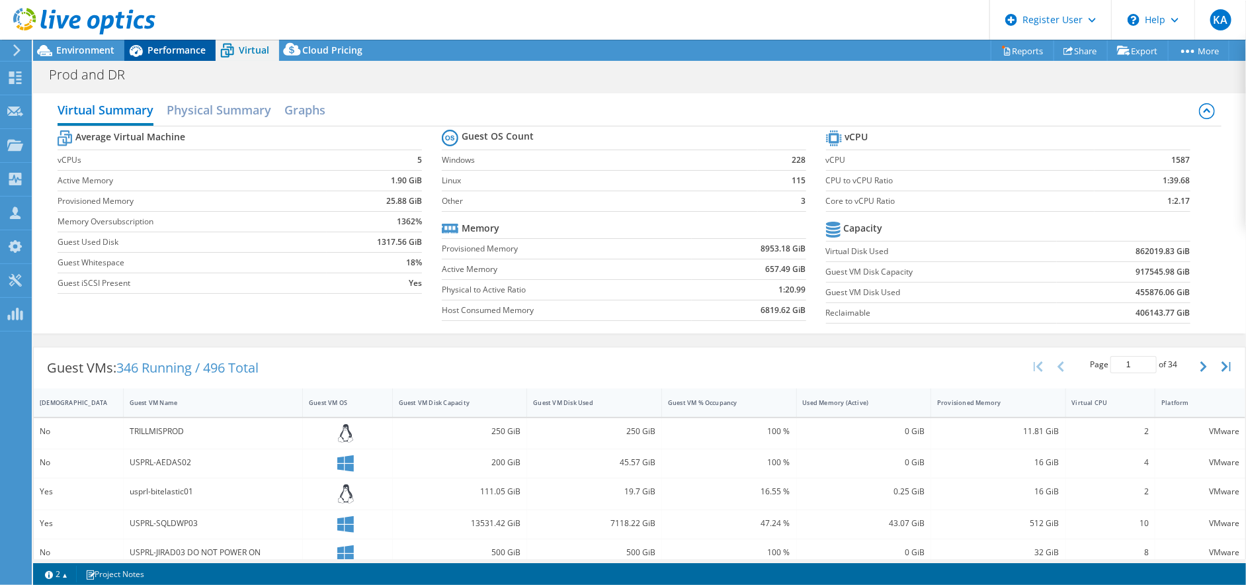
click at [166, 56] on div "Performance" at bounding box center [169, 50] width 91 height 21
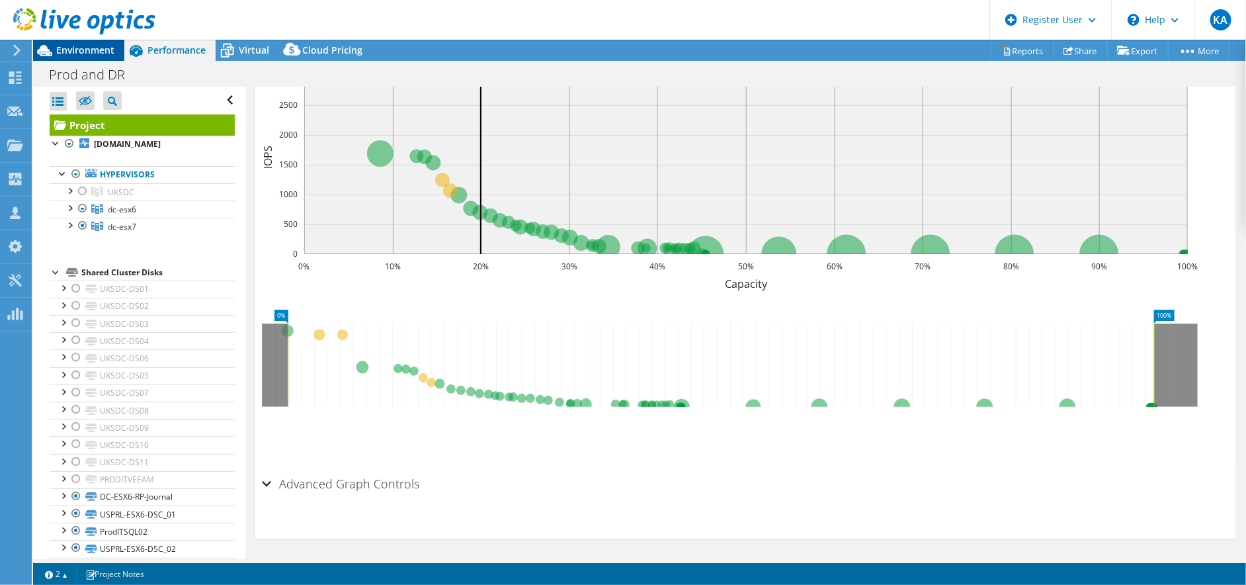
click at [89, 52] on span "Environment" at bounding box center [85, 50] width 58 height 13
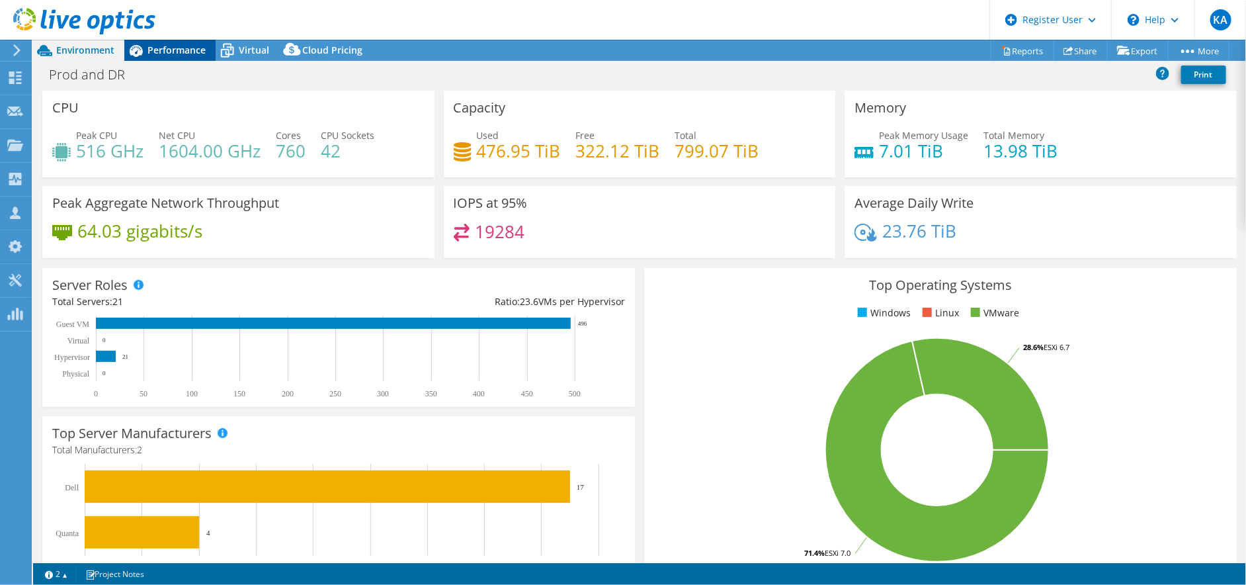
click at [154, 53] on span "Performance" at bounding box center [176, 50] width 58 height 13
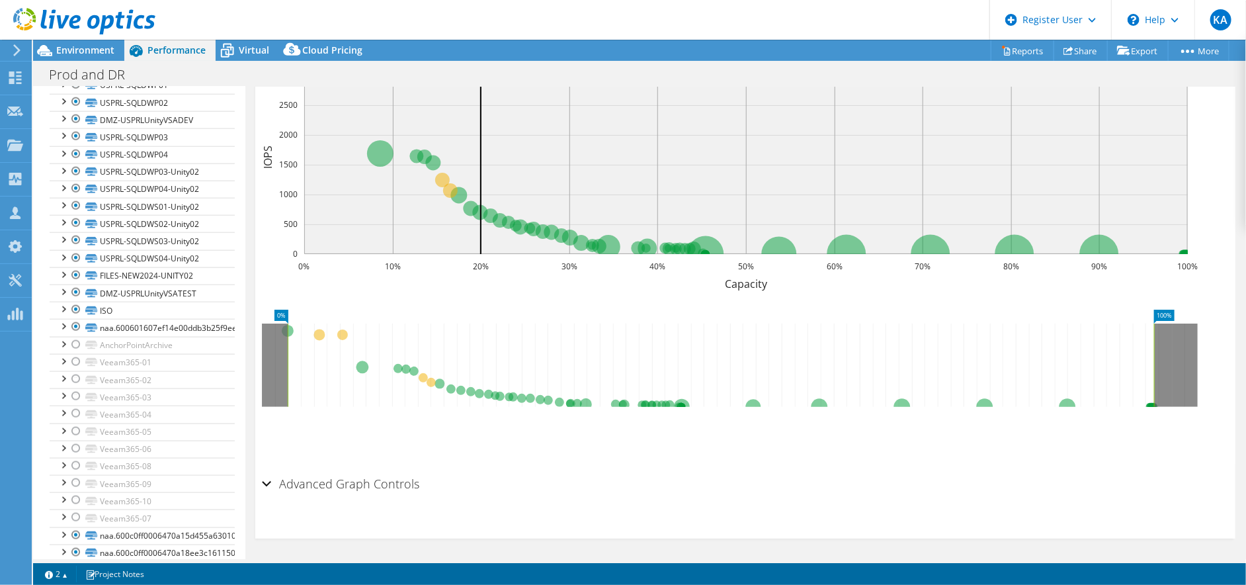
scroll to position [849, 0]
click at [60, 297] on div at bounding box center [62, 303] width 13 height 13
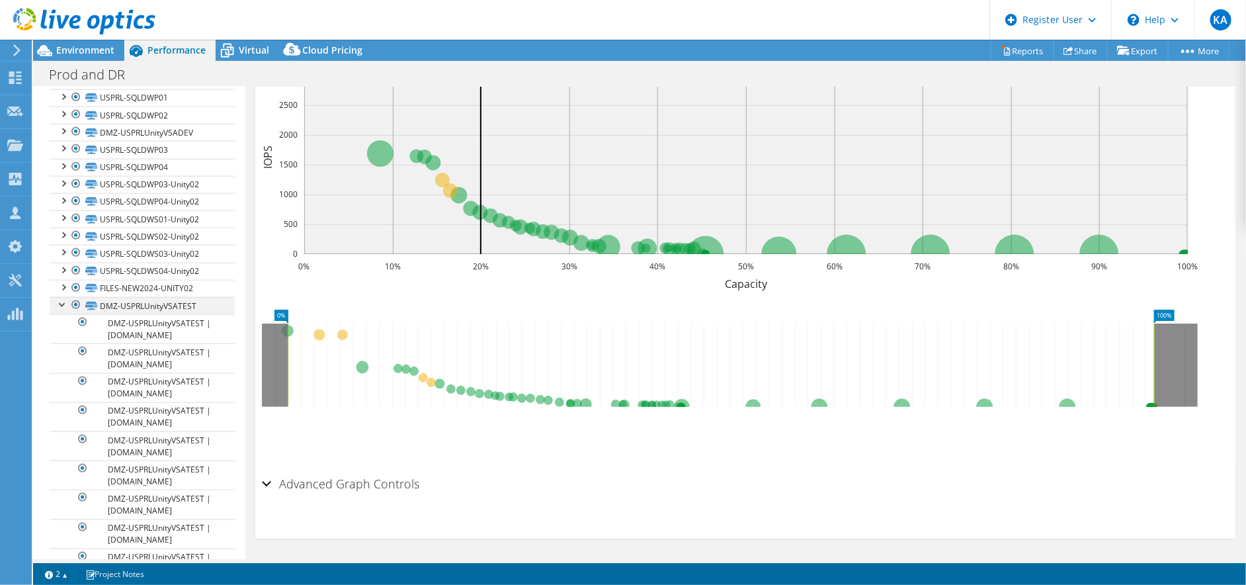
click at [60, 297] on div at bounding box center [62, 303] width 13 height 13
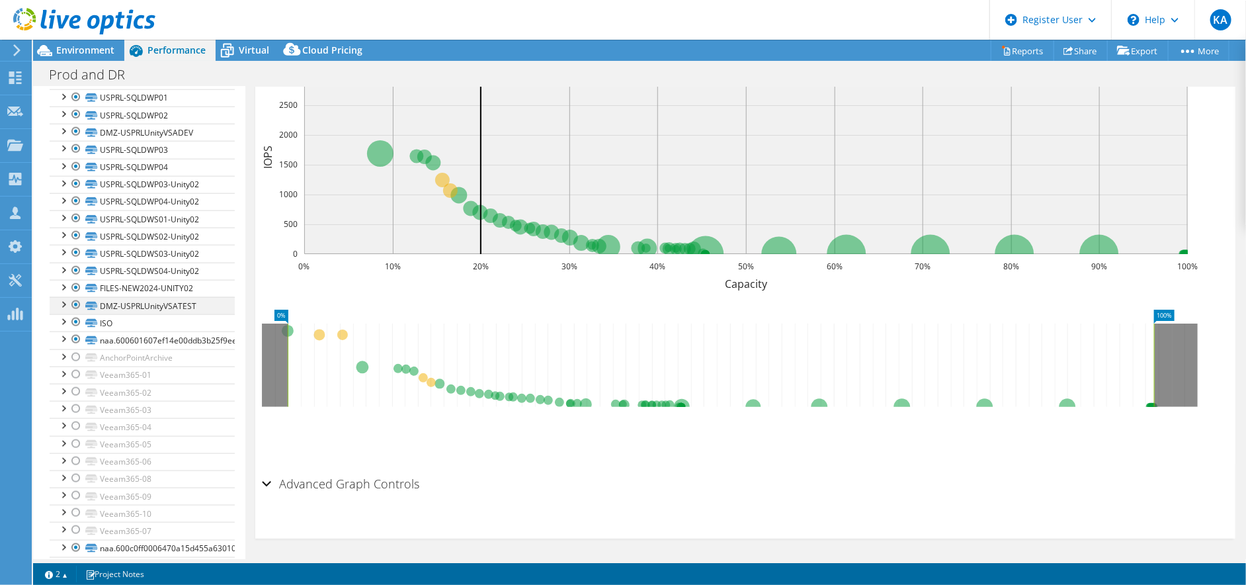
click at [75, 297] on div at bounding box center [75, 305] width 13 height 16
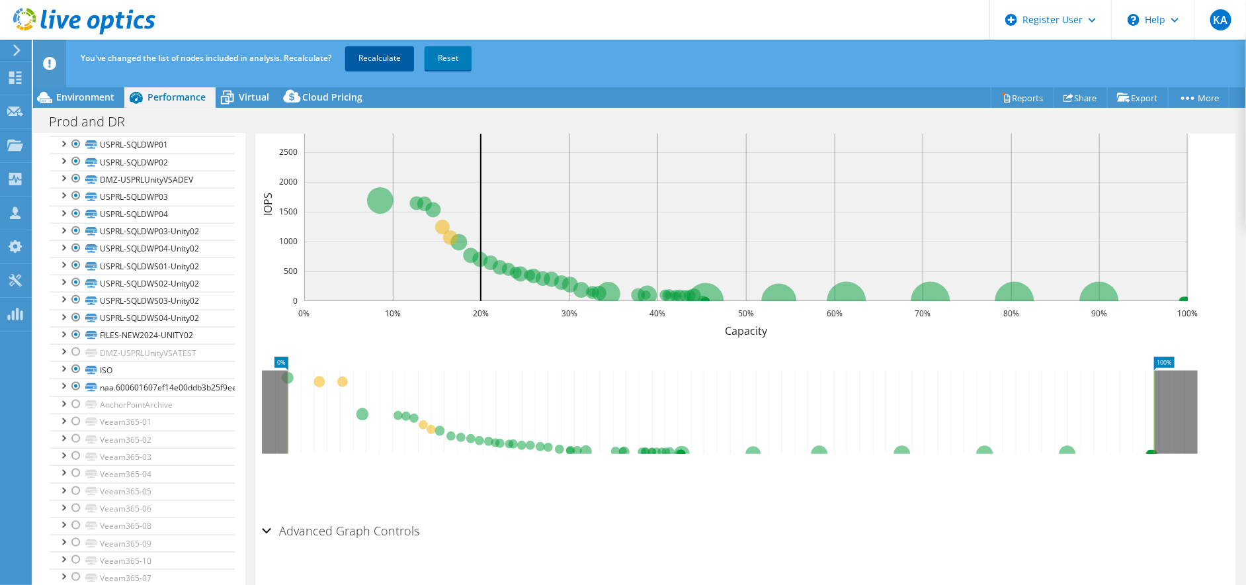
click at [376, 56] on link "Recalculate" at bounding box center [379, 58] width 69 height 24
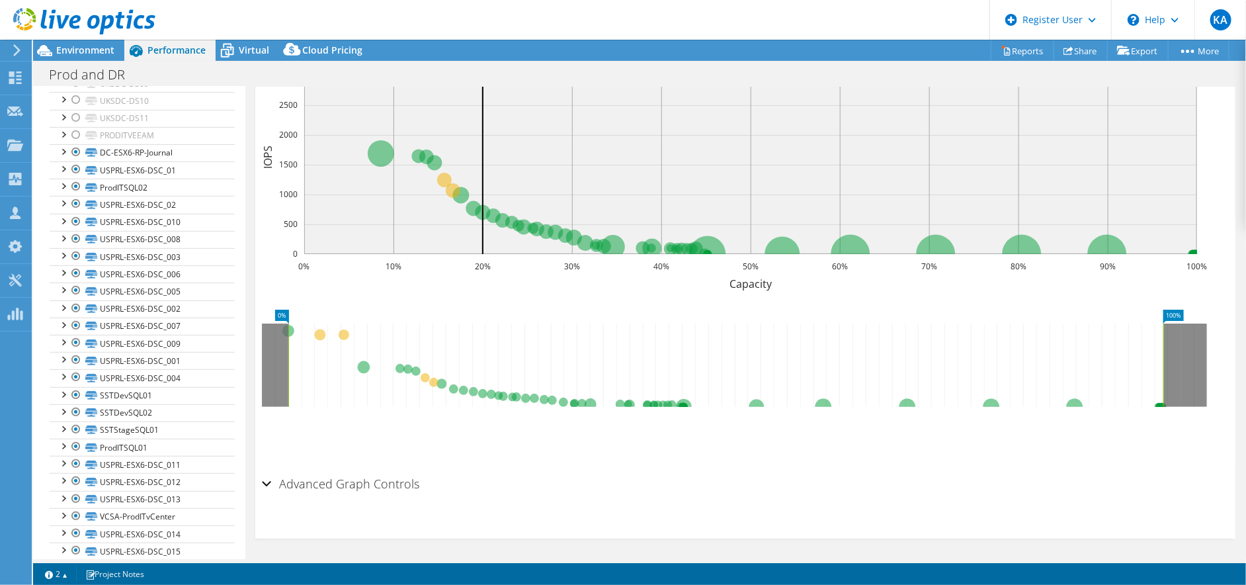
scroll to position [287, 0]
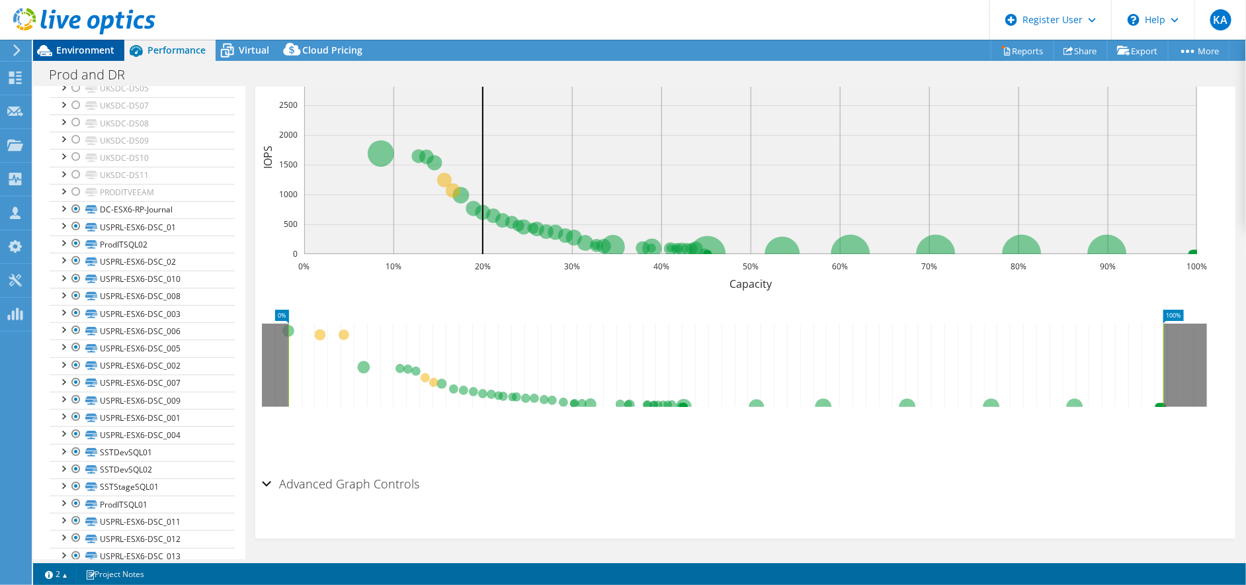
click at [82, 52] on span "Environment" at bounding box center [85, 50] width 58 height 13
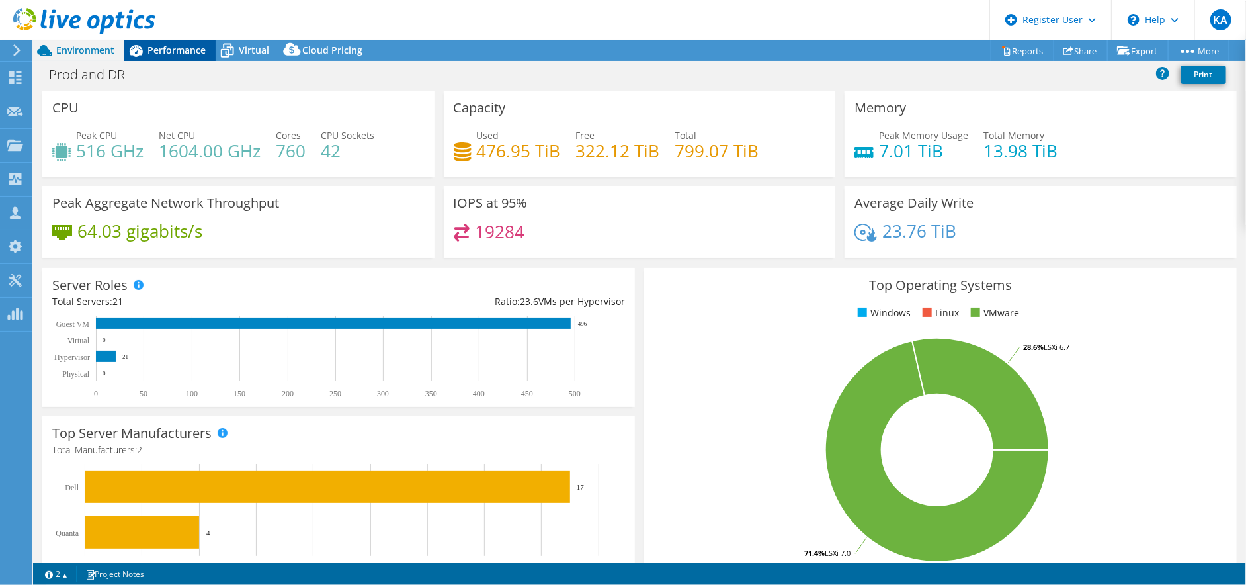
click at [153, 52] on span "Performance" at bounding box center [176, 50] width 58 height 13
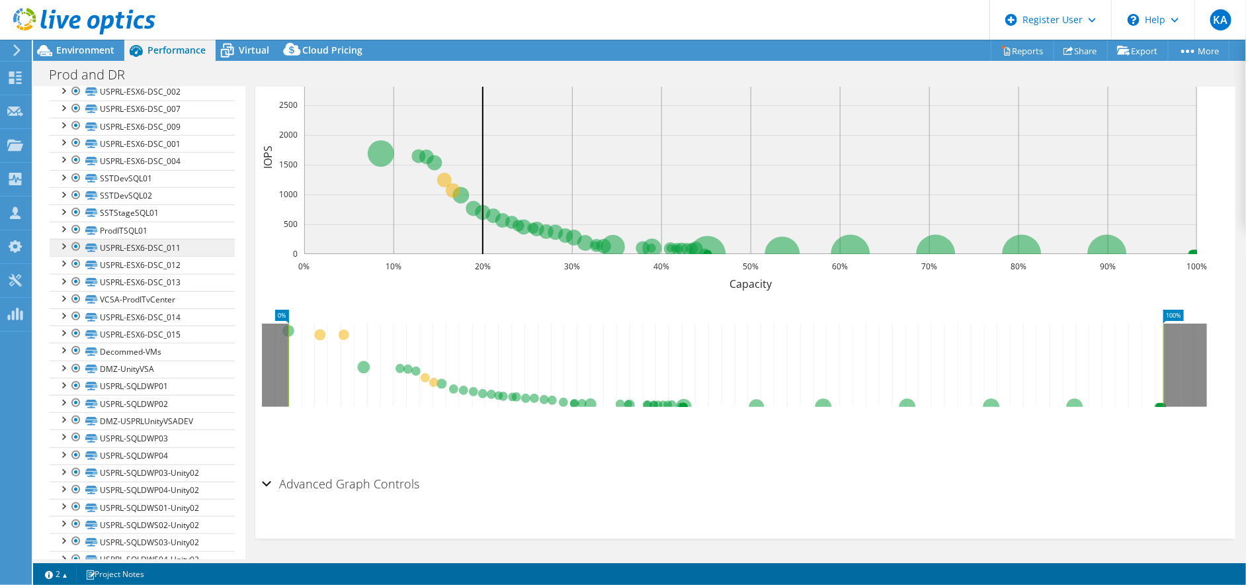
scroll to position [587, 0]
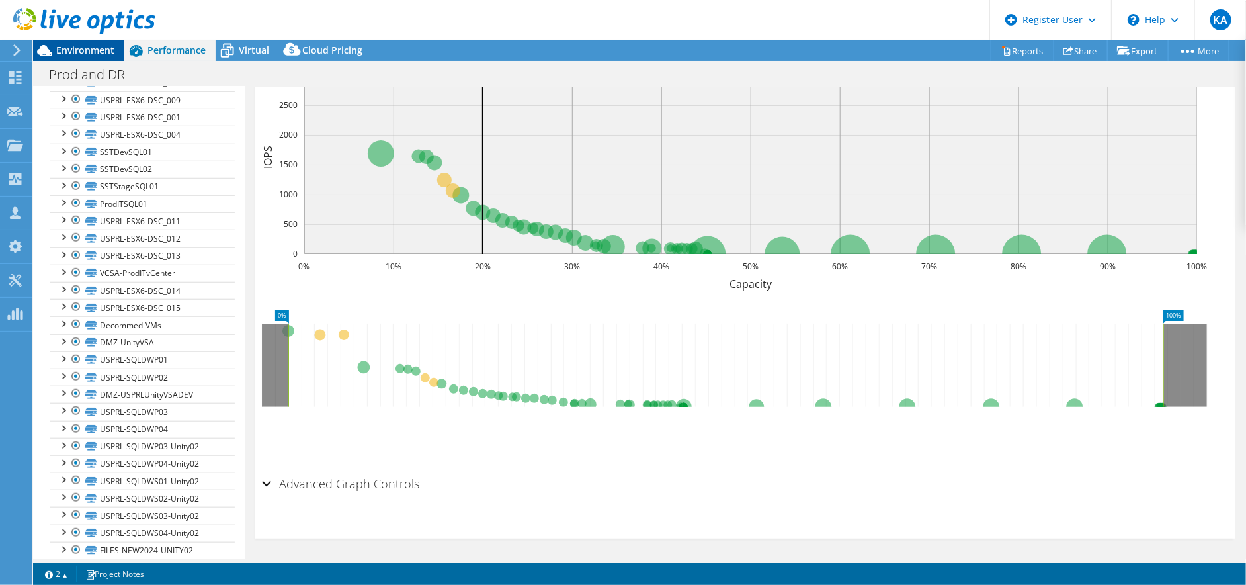
click at [86, 56] on div "Environment" at bounding box center [78, 50] width 91 height 21
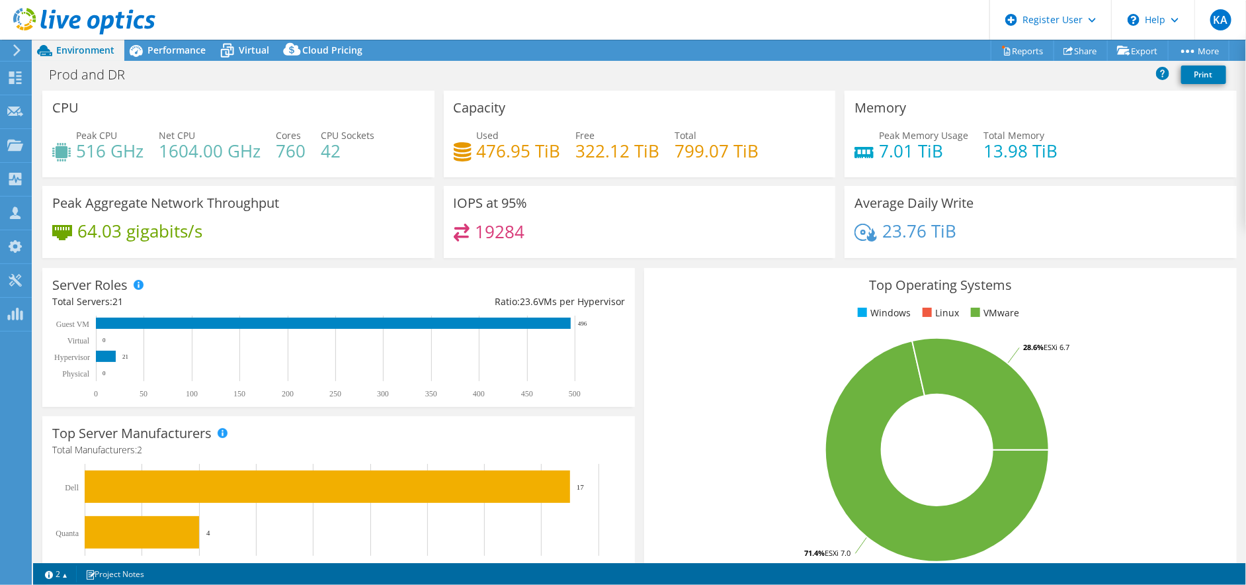
drag, startPoint x: 1090, startPoint y: 259, endPoint x: 1015, endPoint y: 246, distance: 75.8
click at [1090, 259] on div "Average Daily Write 23.76 TiB" at bounding box center [1040, 226] width 401 height 81
click at [1073, 45] on link "Share" at bounding box center [1081, 50] width 54 height 21
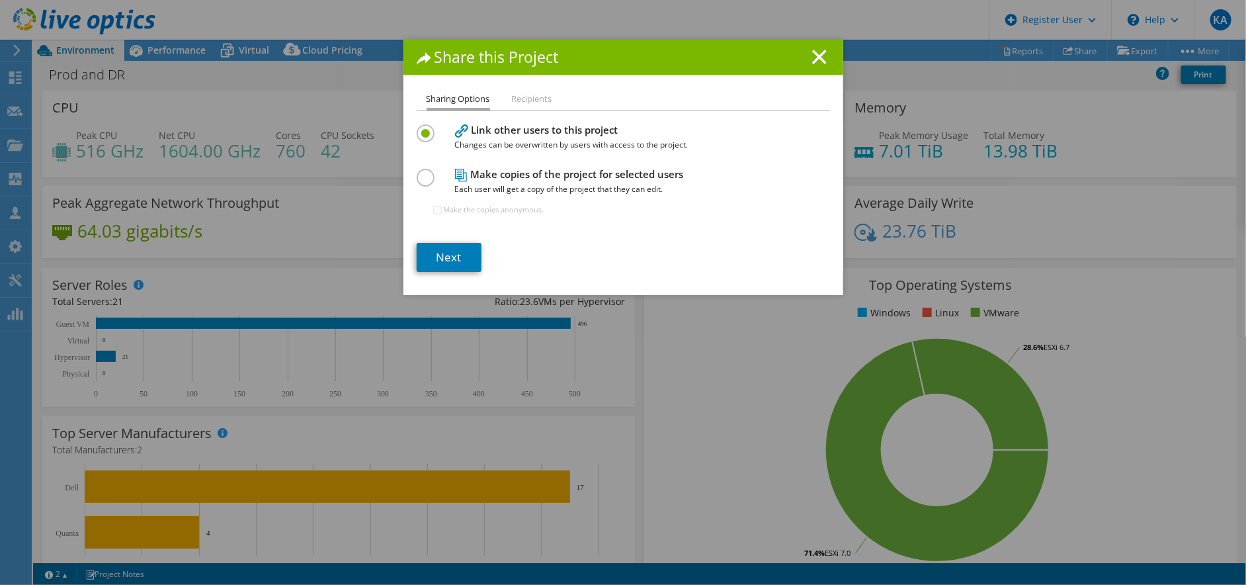
click at [505, 175] on h4 "Make copies of the project for selected users Each user will get a copy of the …" at bounding box center [620, 182] width 331 height 30
click at [423, 172] on label at bounding box center [428, 170] width 23 height 3
click at [0, 0] on input "radio" at bounding box center [0, 0] width 0 height 0
click at [454, 262] on link "Next" at bounding box center [449, 257] width 65 height 29
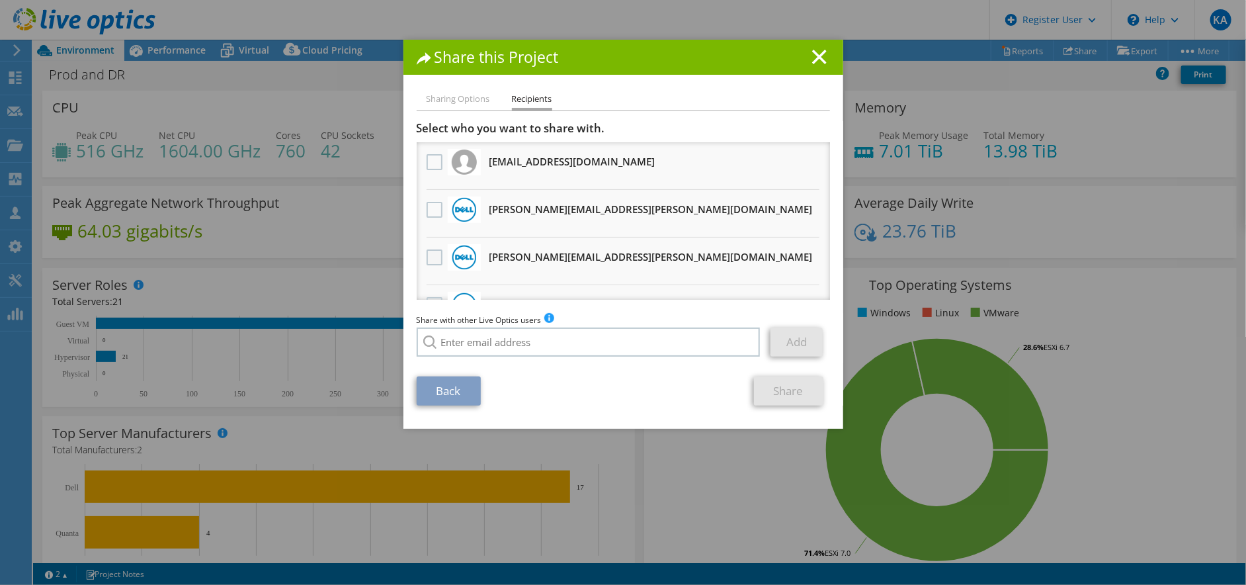
click at [427, 256] on label at bounding box center [436, 257] width 19 height 16
click at [0, 0] on input "checkbox" at bounding box center [0, 0] width 0 height 0
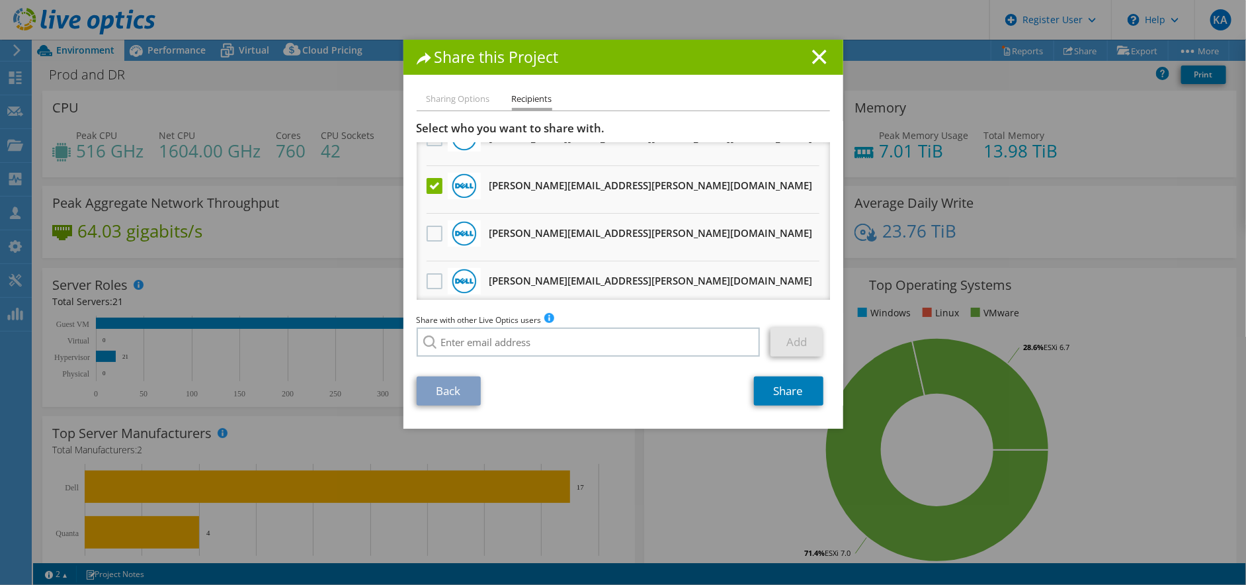
scroll to position [73, 0]
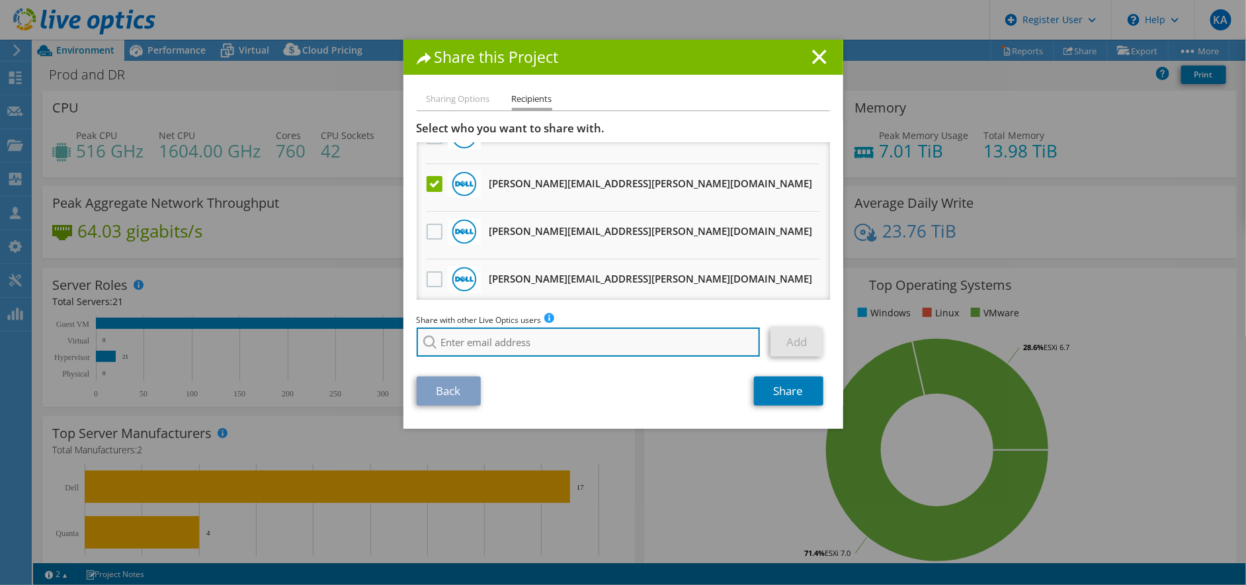
click at [470, 340] on input "search" at bounding box center [589, 341] width 344 height 29
click at [495, 343] on input "[PERSON_NAME]" at bounding box center [589, 341] width 344 height 29
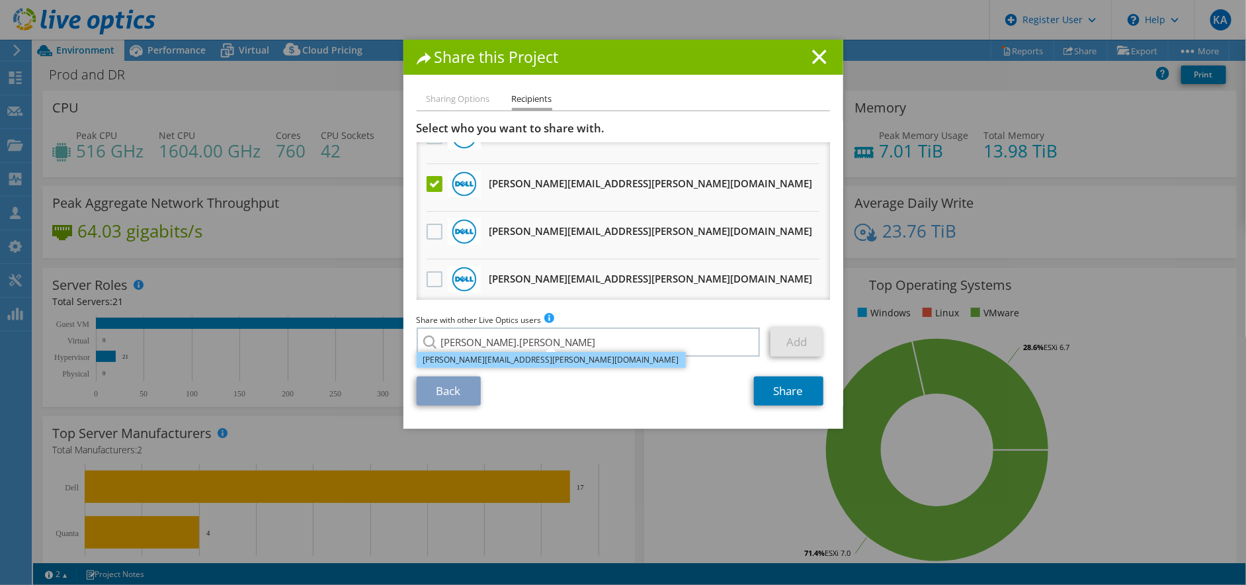
click at [498, 362] on li "[PERSON_NAME][EMAIL_ADDRESS][PERSON_NAME][DOMAIN_NAME]" at bounding box center [551, 360] width 269 height 16
type input "[PERSON_NAME][EMAIL_ADDRESS][PERSON_NAME][DOMAIN_NAME]"
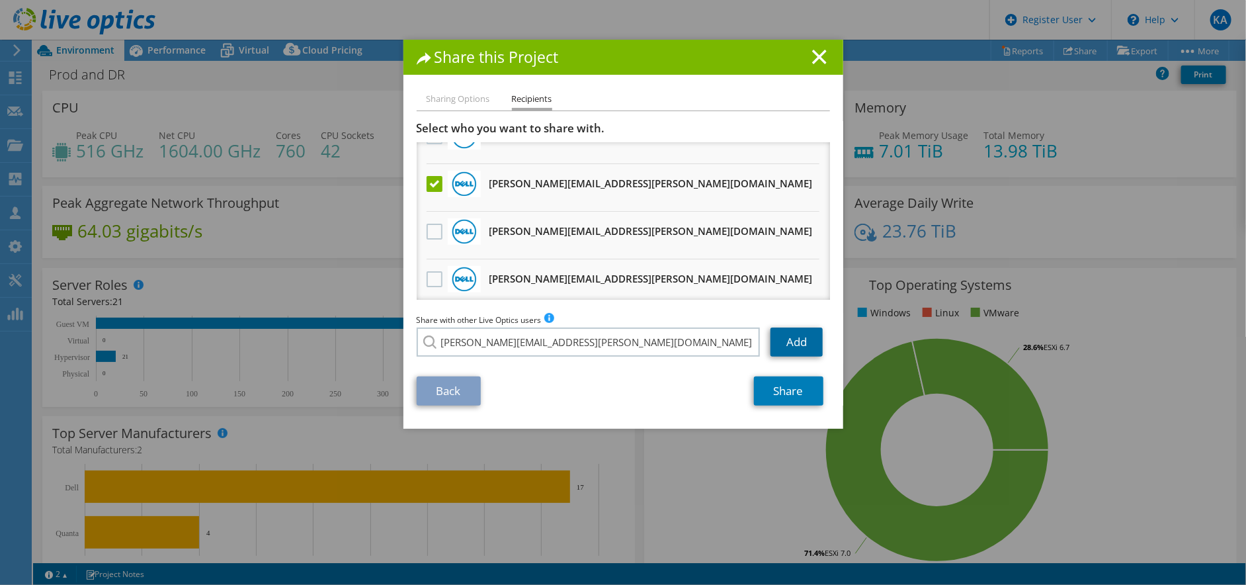
click at [786, 337] on link "Add" at bounding box center [797, 341] width 52 height 29
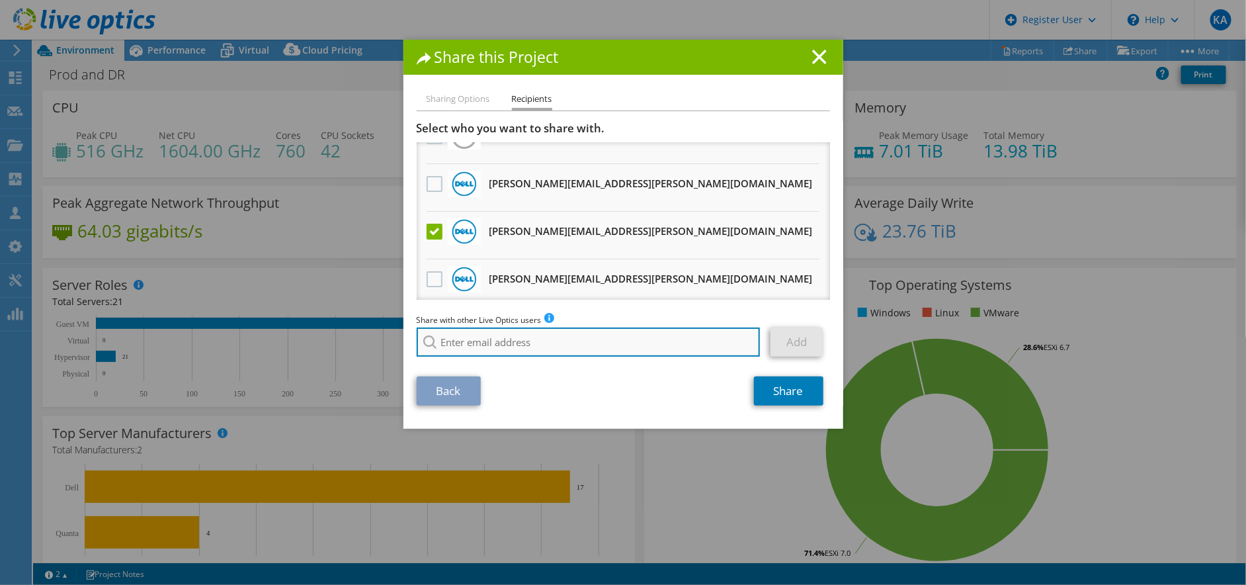
click at [527, 334] on input "search" at bounding box center [589, 341] width 344 height 29
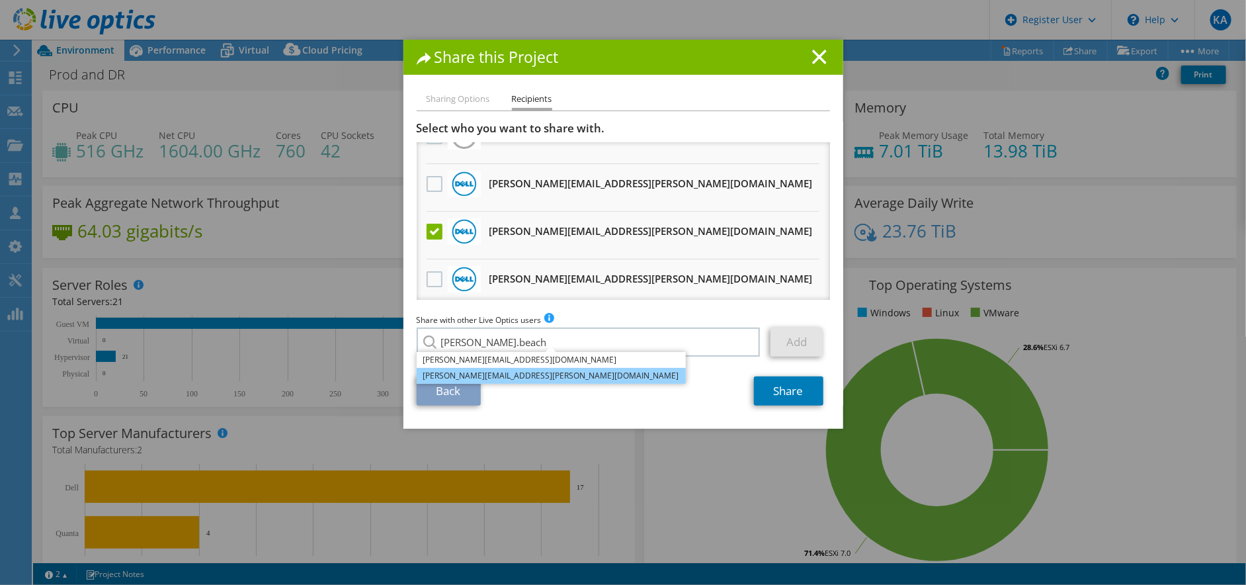
click at [521, 373] on li "[PERSON_NAME][EMAIL_ADDRESS][PERSON_NAME][DOMAIN_NAME]" at bounding box center [551, 376] width 269 height 16
type input "[PERSON_NAME][EMAIL_ADDRESS][PERSON_NAME][DOMAIN_NAME]"
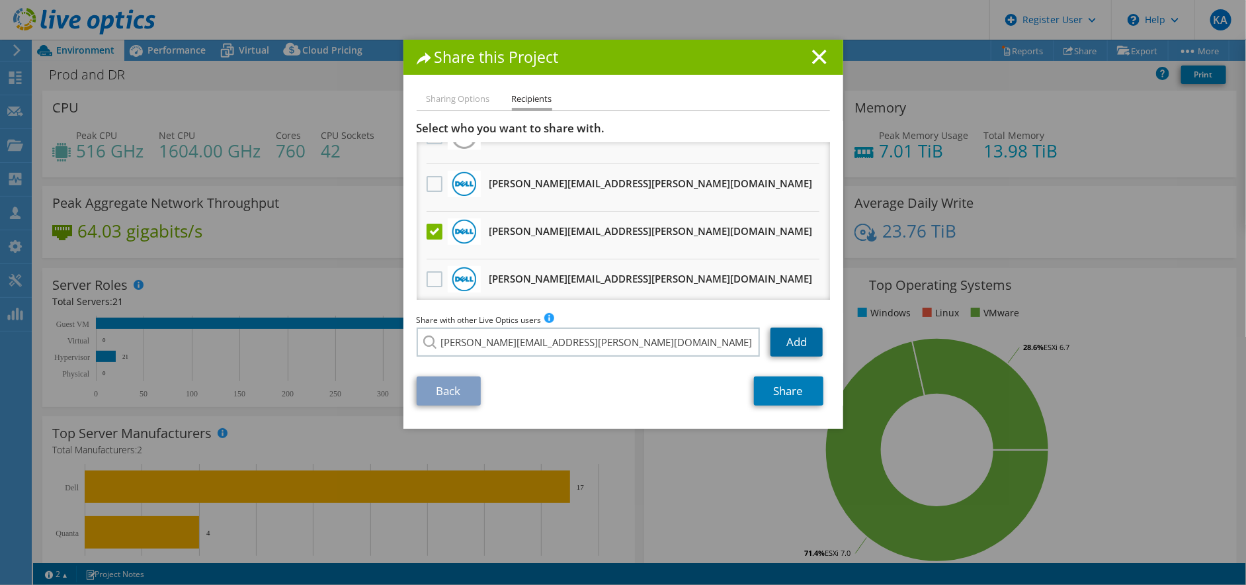
click at [788, 336] on link "Add" at bounding box center [797, 341] width 52 height 29
click at [791, 392] on link "Share" at bounding box center [788, 390] width 69 height 29
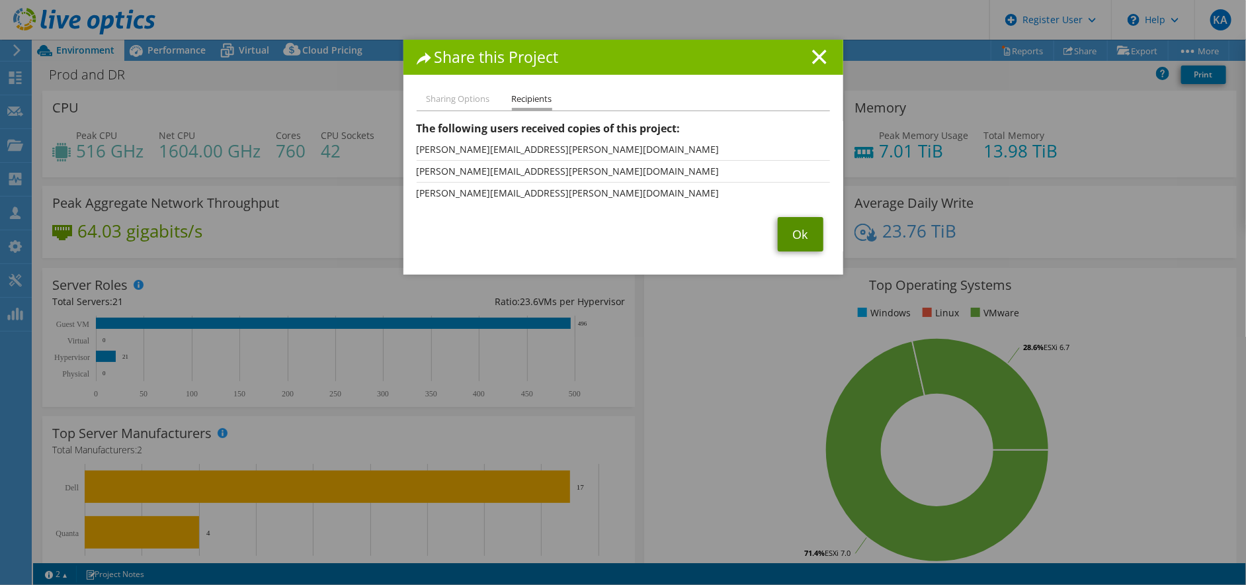
click at [795, 230] on link "Ok" at bounding box center [801, 234] width 46 height 34
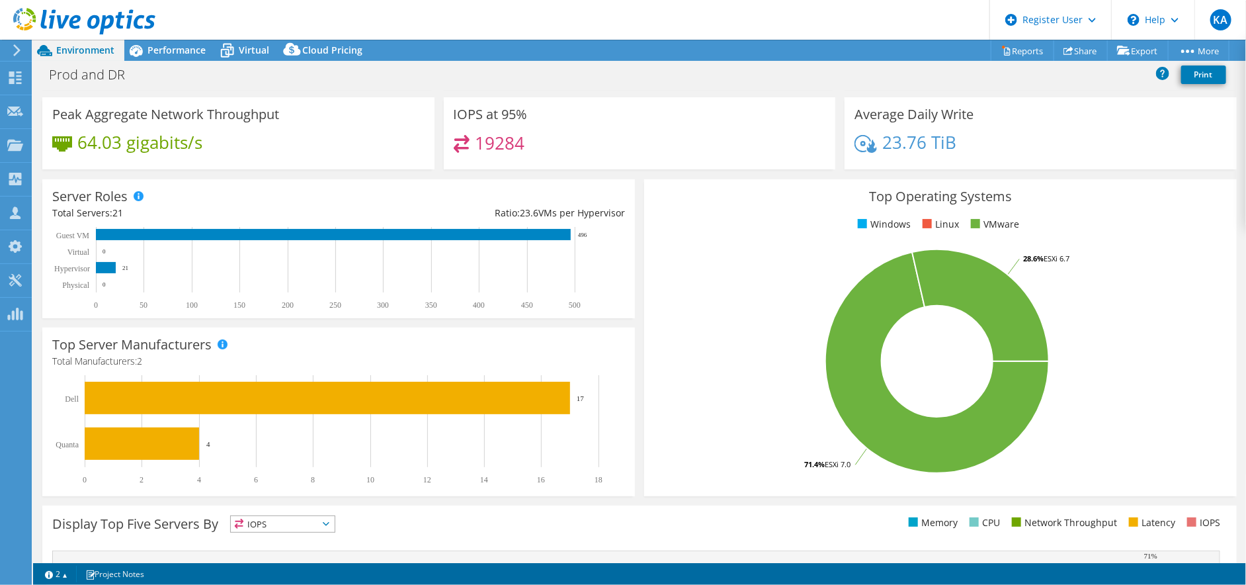
scroll to position [0, 0]
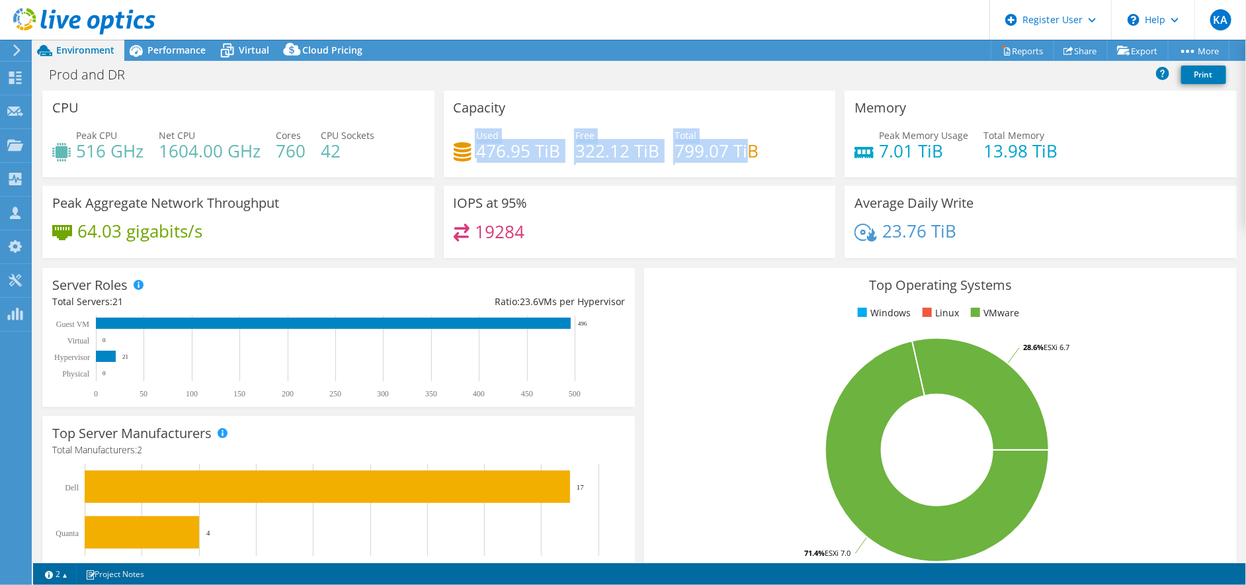
drag, startPoint x: 470, startPoint y: 155, endPoint x: 741, endPoint y: 158, distance: 270.5
click at [741, 158] on div "Used 476.95 TiB Free 322.12 TiB Total 799.07 TiB" at bounding box center [640, 149] width 372 height 43
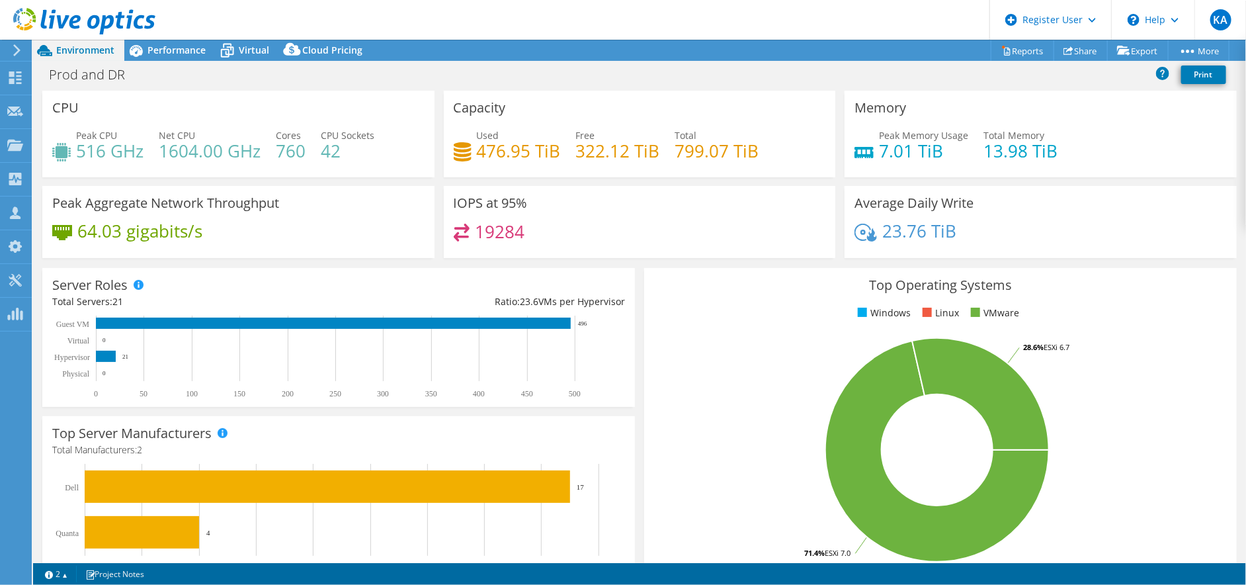
drag, startPoint x: 741, startPoint y: 158, endPoint x: 756, endPoint y: 161, distance: 15.6
click at [756, 161] on div "Used 476.95 TiB Free 322.12 TiB Total 799.07 TiB" at bounding box center [640, 149] width 372 height 43
click at [197, 48] on span "Performance" at bounding box center [176, 50] width 58 height 13
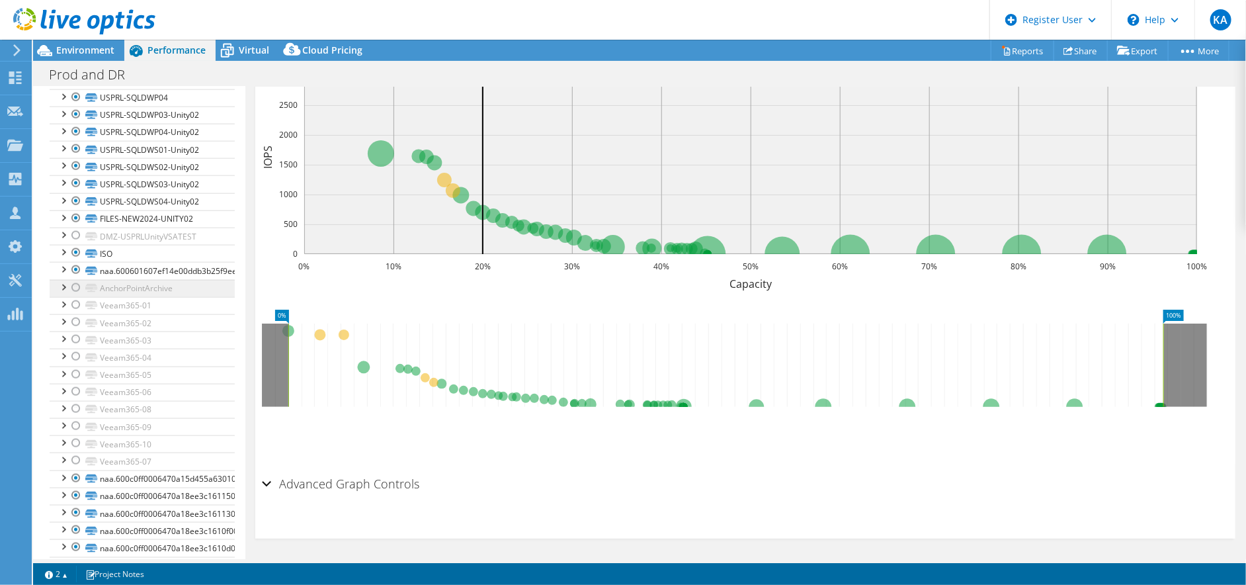
scroll to position [948, 0]
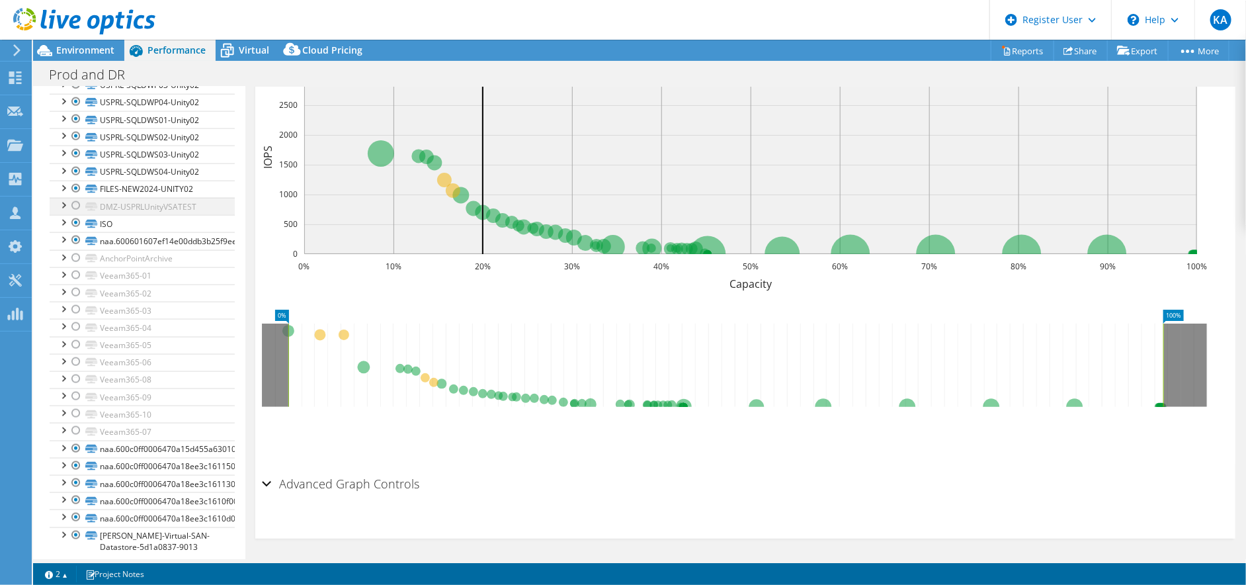
click at [77, 198] on div at bounding box center [75, 206] width 13 height 16
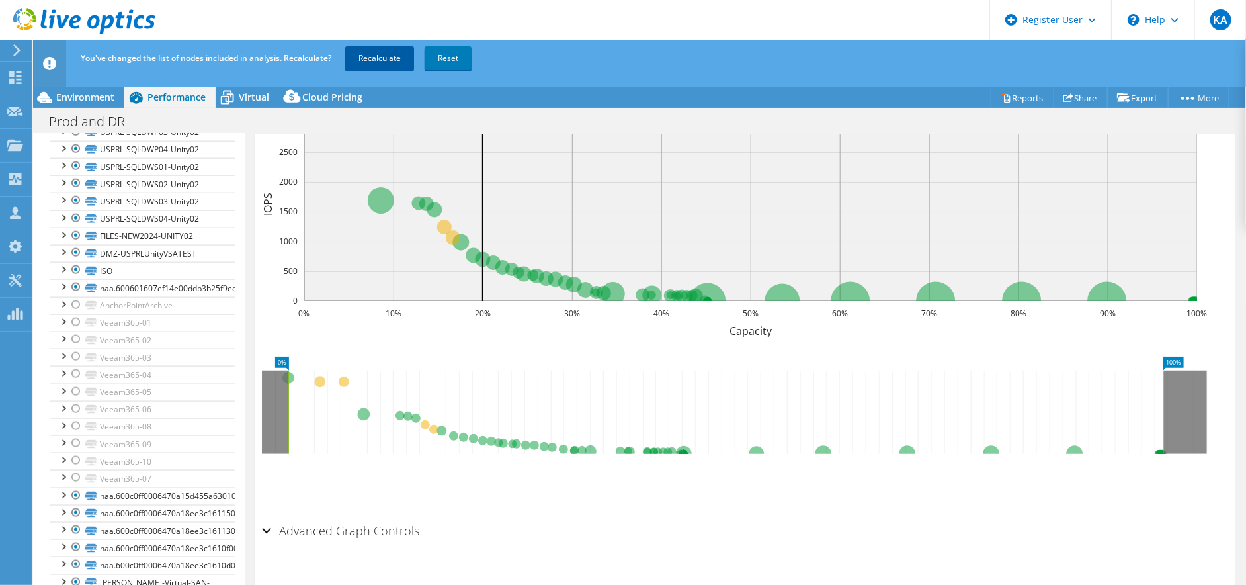
click at [378, 58] on link "Recalculate" at bounding box center [379, 58] width 69 height 24
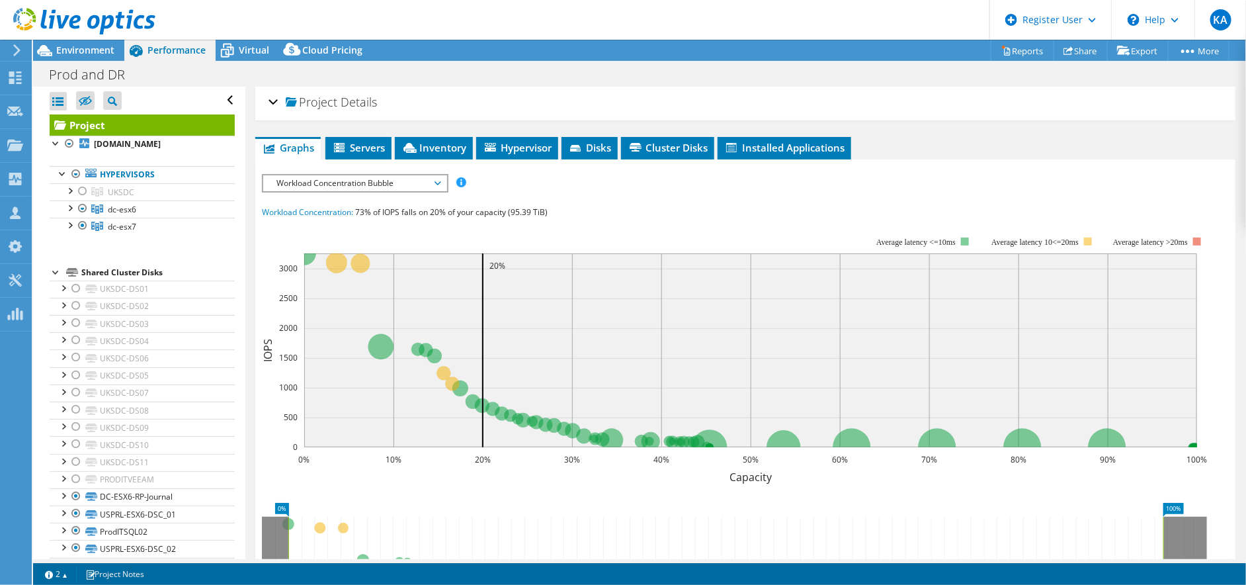
scroll to position [0, 0]
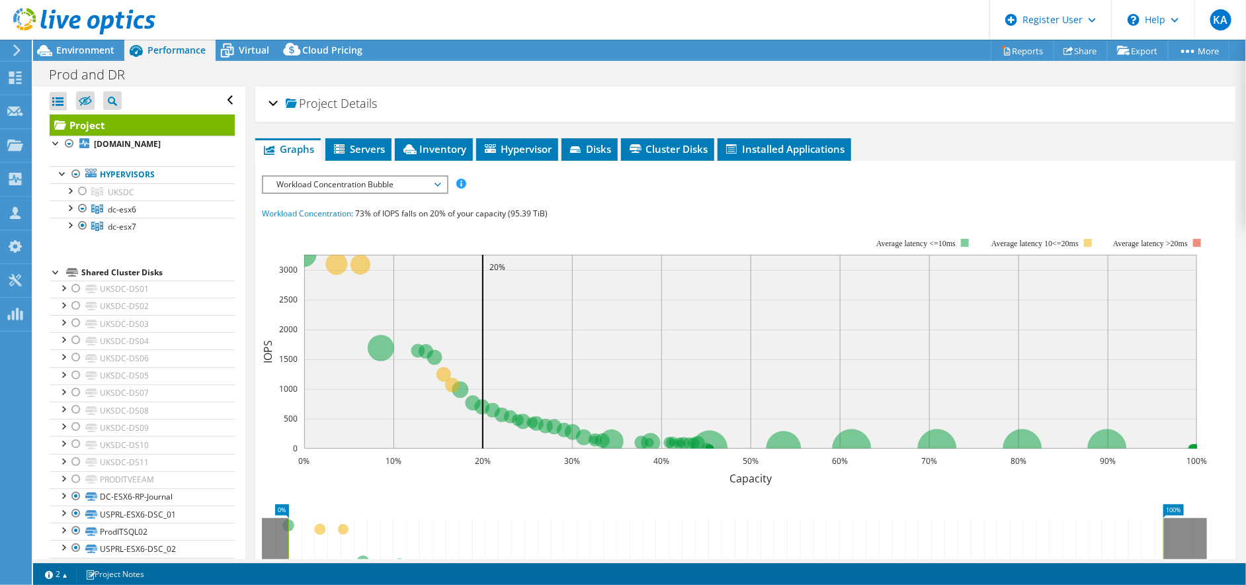
click at [979, 155] on ul "Graphs Servers Inventory Hypervisor Disks Cluster Disks Installed Applications" at bounding box center [745, 149] width 980 height 22
click at [604, 211] on div "Workload Concentration: 73% of IOPS falls on 20% of your capacity (95.39 TiB)" at bounding box center [745, 213] width 967 height 15
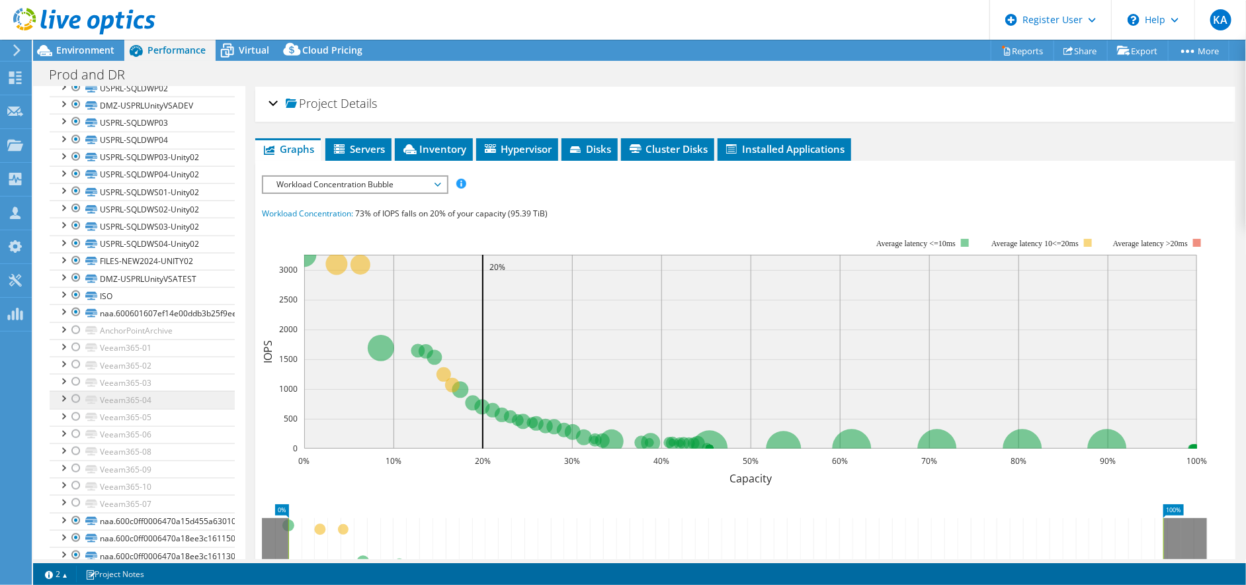
scroll to position [948, 0]
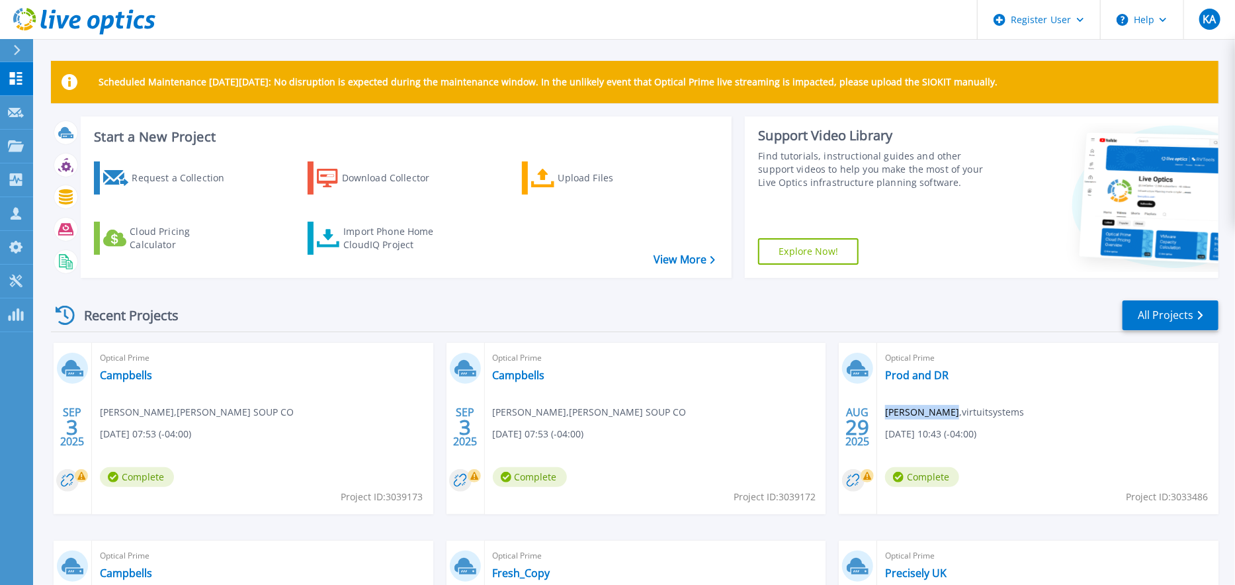
drag, startPoint x: 911, startPoint y: 412, endPoint x: 945, endPoint y: 414, distance: 34.5
click at [945, 414] on span "Garo Spenjian , virtuitsystems" at bounding box center [954, 412] width 139 height 15
drag, startPoint x: 945, startPoint y: 414, endPoint x: 873, endPoint y: 331, distance: 109.7
click at [873, 331] on div "Recent Projects All Projects" at bounding box center [634, 315] width 1167 height 33
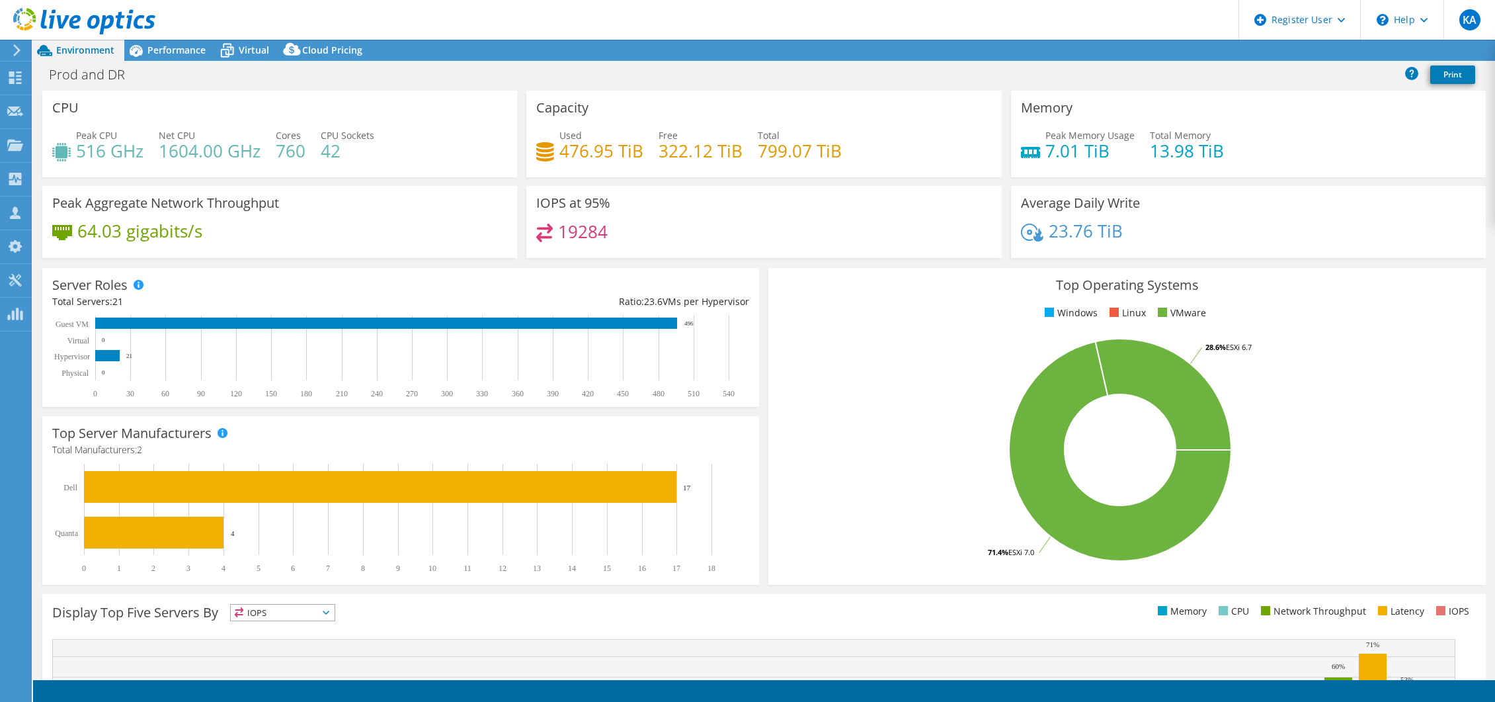
select select "USD"
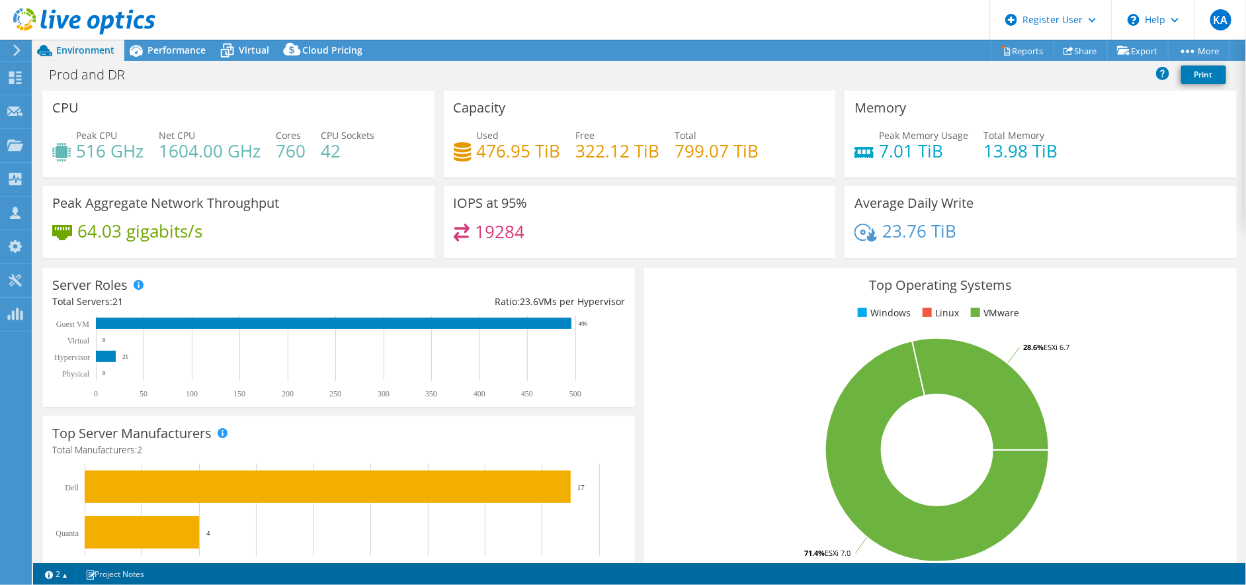
drag, startPoint x: 1187, startPoint y: 226, endPoint x: 1194, endPoint y: 295, distance: 69.8
